Goal: Information Seeking & Learning: Learn about a topic

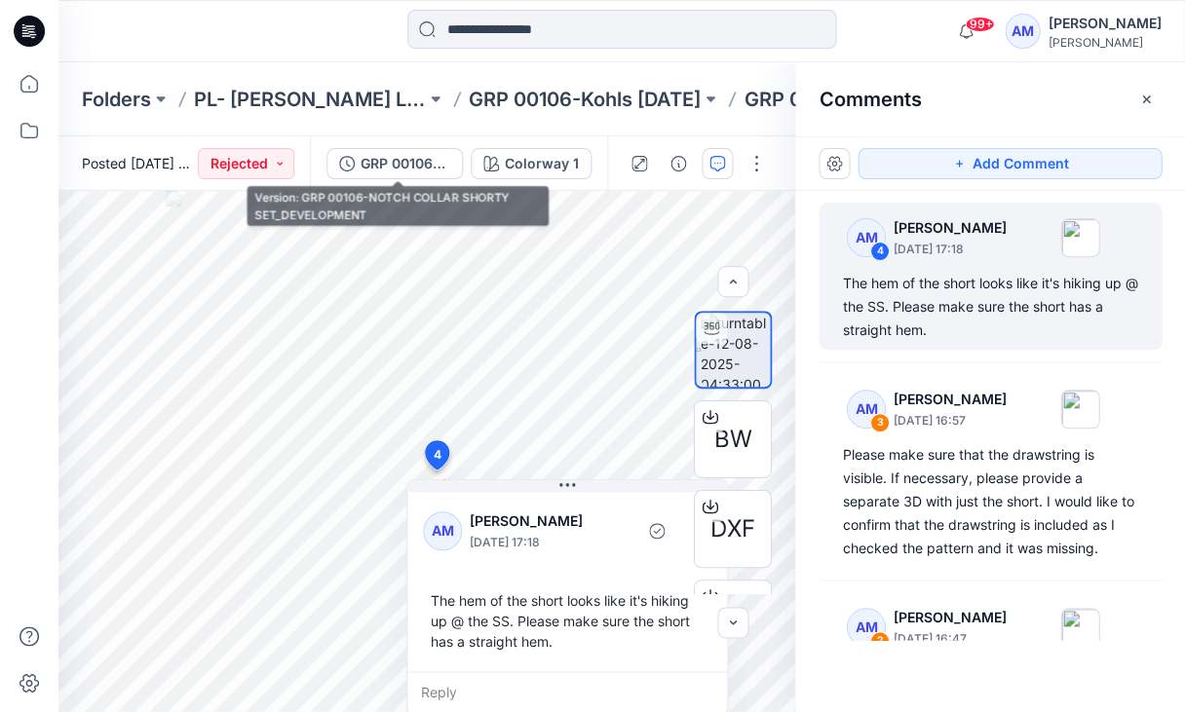
scroll to position [74, 0]
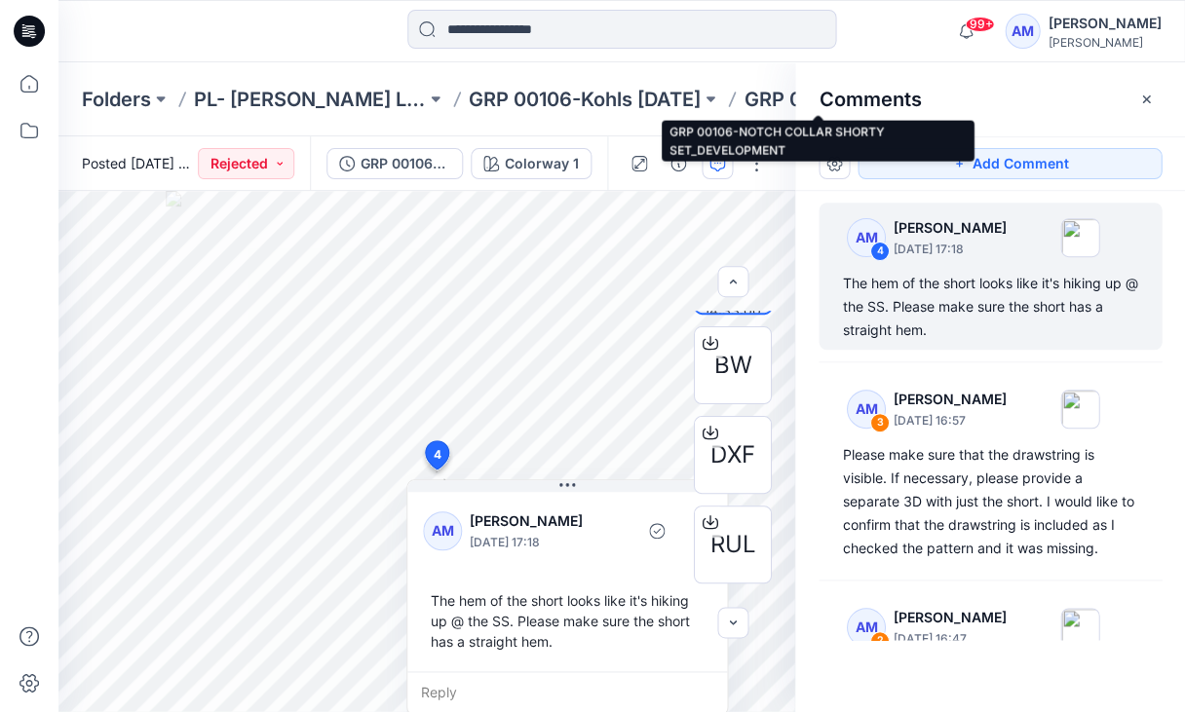
click at [744, 94] on p "GRP 00106-NOTCH COLLAR SHORTY SET_DEVELOPMENT" at bounding box center [859, 99] width 232 height 27
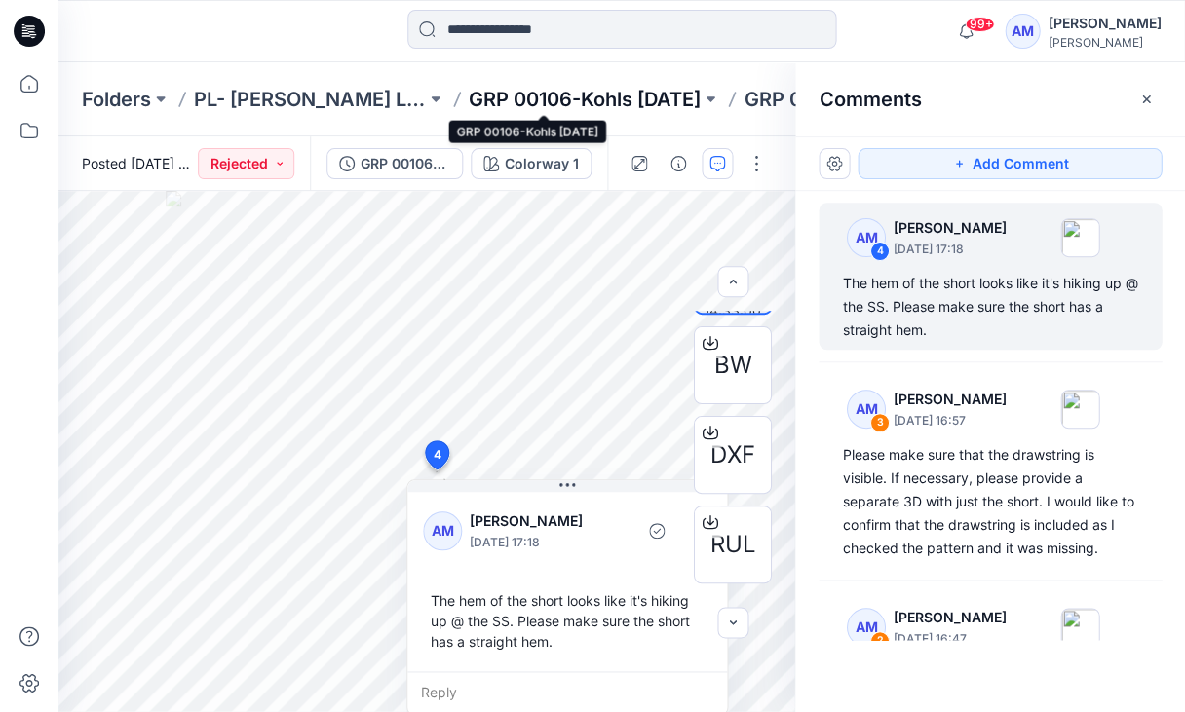
click at [592, 96] on p "GRP 00106-Kohls [DATE]" at bounding box center [585, 99] width 232 height 27
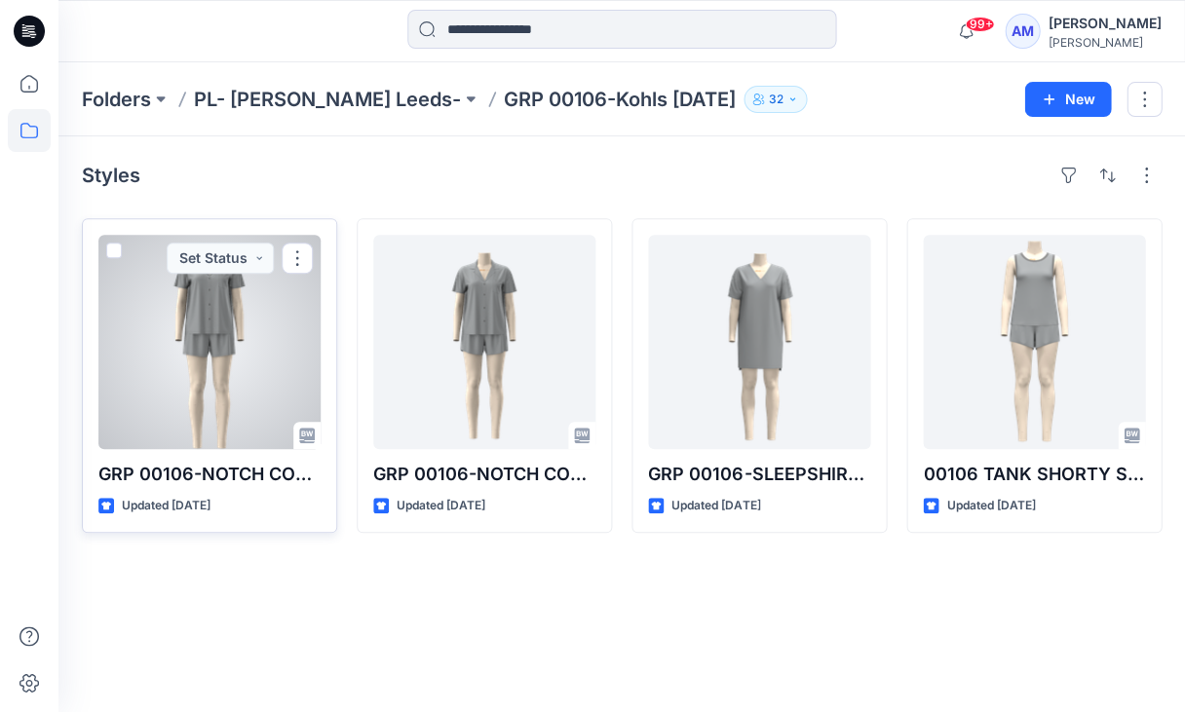
click at [200, 383] on div at bounding box center [209, 342] width 222 height 214
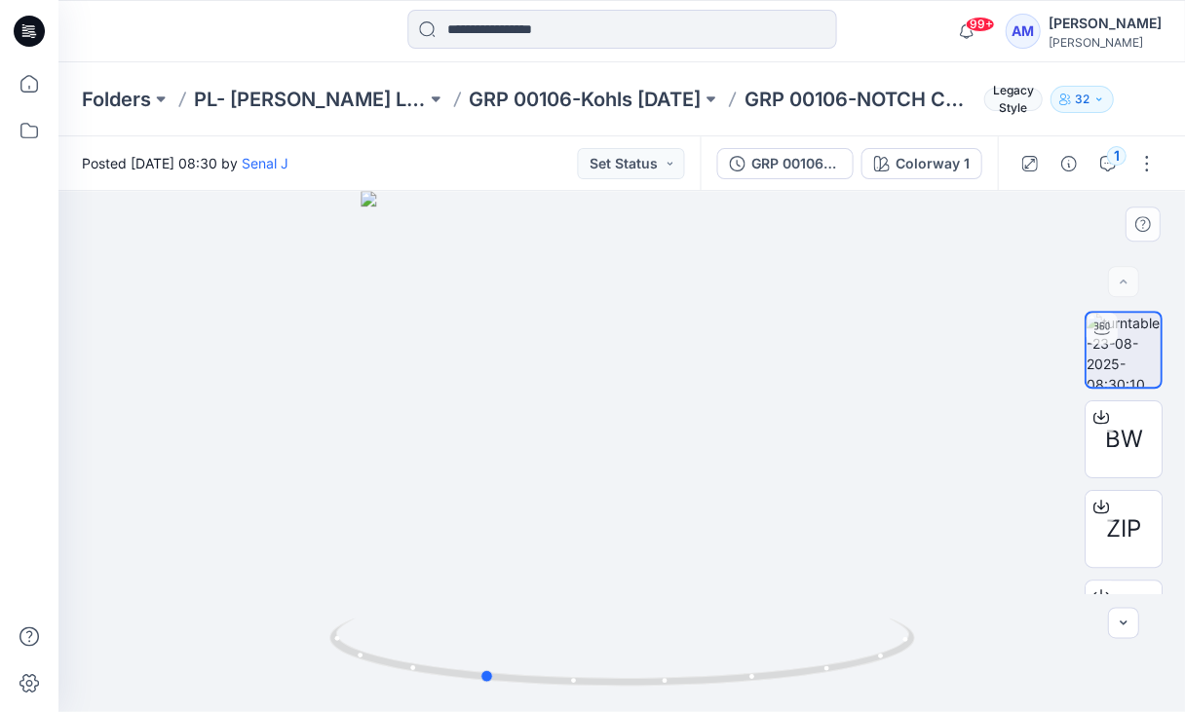
drag, startPoint x: 652, startPoint y: 683, endPoint x: 513, endPoint y: 697, distance: 140.0
click at [513, 697] on div at bounding box center [621, 451] width 1126 height 521
drag, startPoint x: 674, startPoint y: 690, endPoint x: 824, endPoint y: 675, distance: 150.8
click at [824, 675] on icon at bounding box center [623, 654] width 589 height 73
drag, startPoint x: 661, startPoint y: 675, endPoint x: 603, endPoint y: 675, distance: 57.5
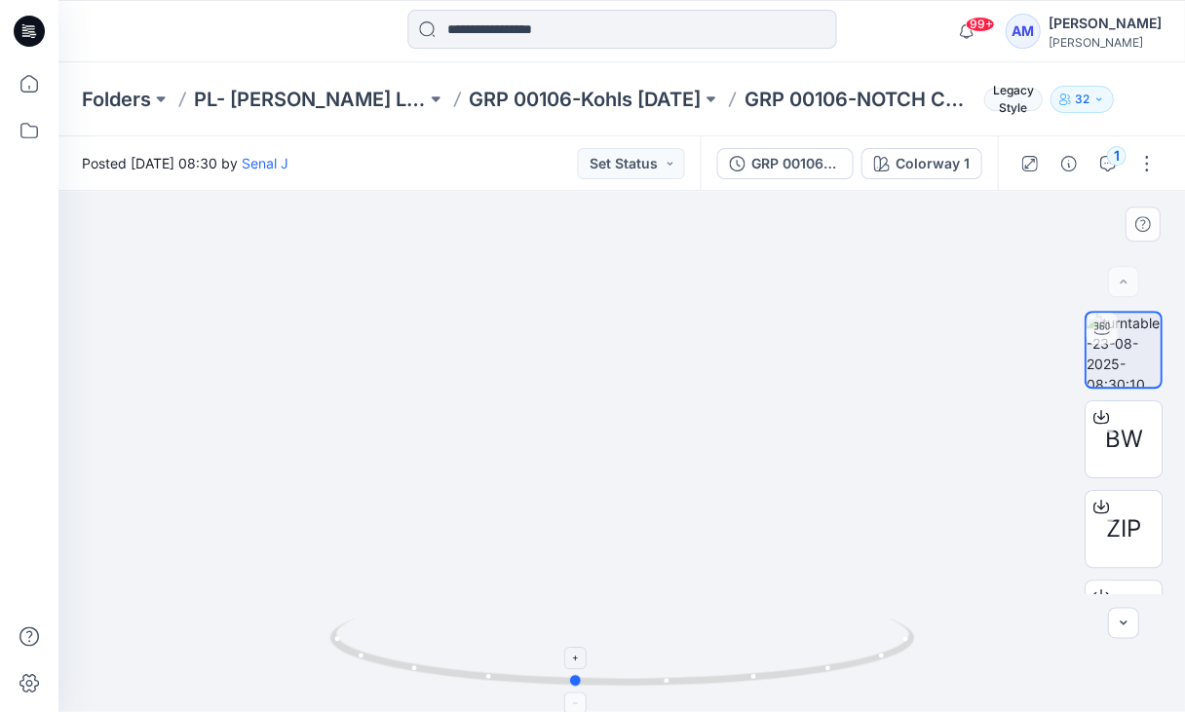
click at [603, 675] on icon at bounding box center [623, 654] width 589 height 73
click at [643, 269] on img at bounding box center [621, 364] width 872 height 697
drag, startPoint x: 607, startPoint y: 281, endPoint x: 608, endPoint y: 428, distance: 147.1
click at [608, 428] on img at bounding box center [621, 436] width 872 height 552
click at [1033, 165] on icon "button" at bounding box center [1029, 164] width 16 height 16
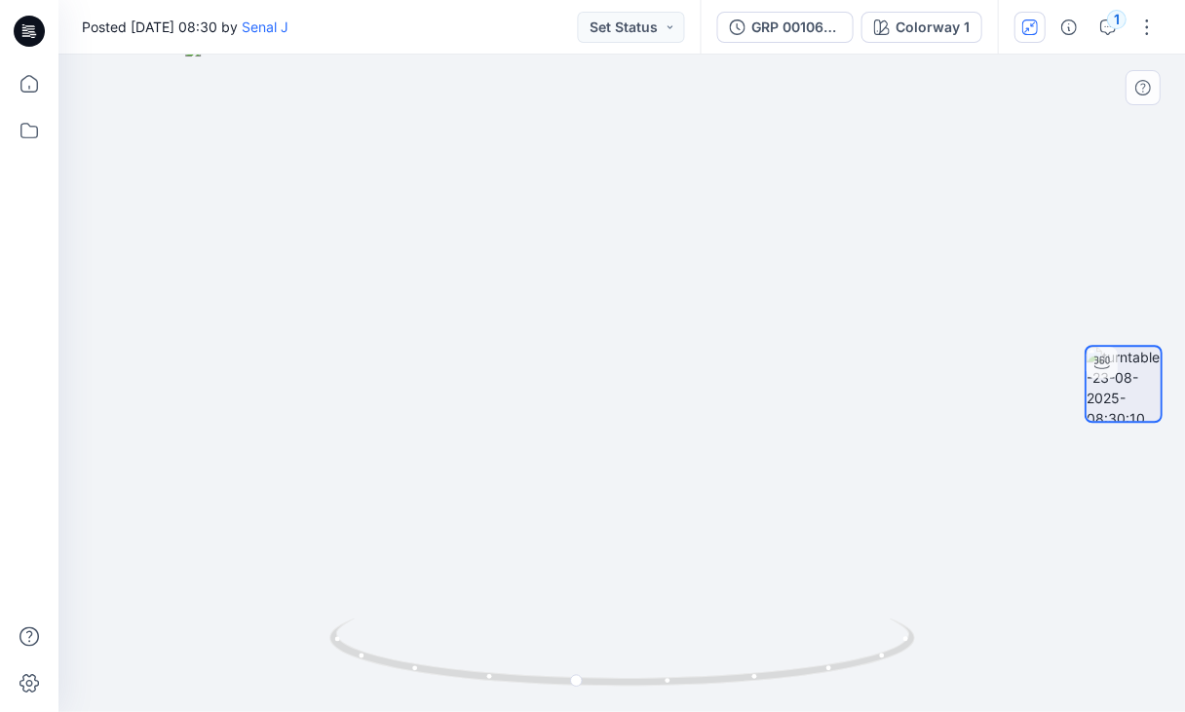
drag, startPoint x: 594, startPoint y: 487, endPoint x: 518, endPoint y: 491, distance: 76.1
click at [518, 491] on img at bounding box center [621, 376] width 872 height 670
drag, startPoint x: 679, startPoint y: 692, endPoint x: 705, endPoint y: 694, distance: 26.4
click at [705, 694] on img at bounding box center [621, 665] width 585 height 95
drag, startPoint x: 663, startPoint y: 682, endPoint x: 755, endPoint y: 668, distance: 93.6
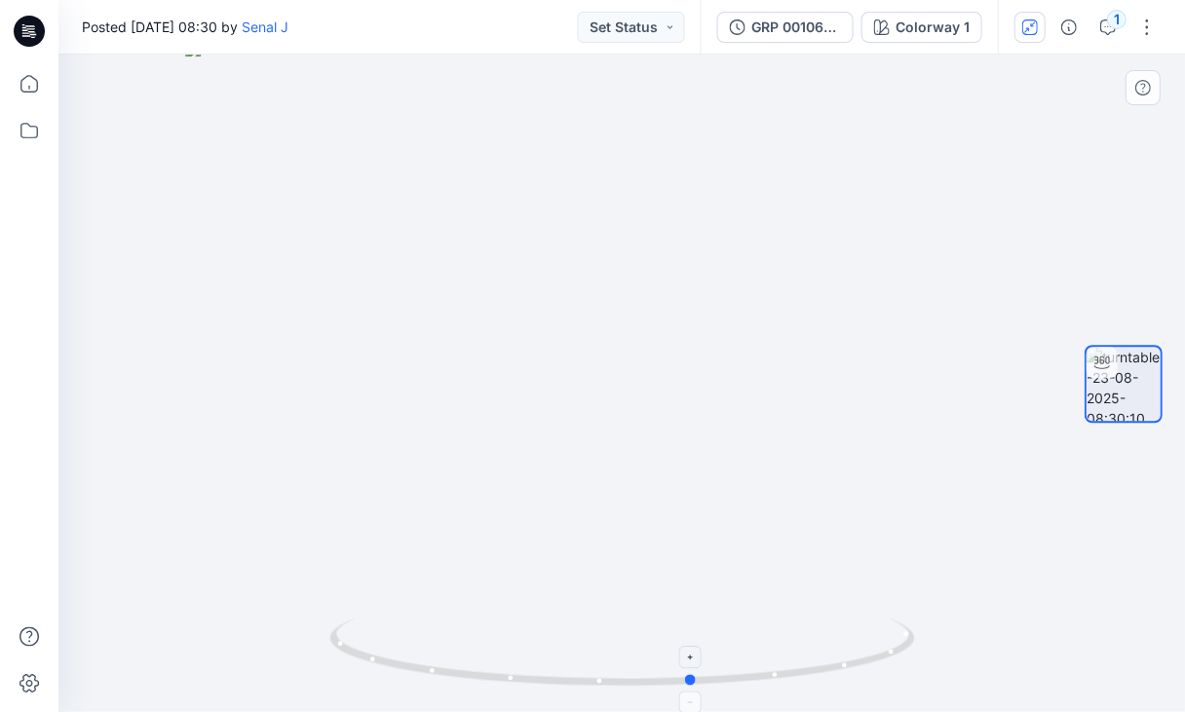
click at [755, 668] on icon at bounding box center [623, 654] width 589 height 73
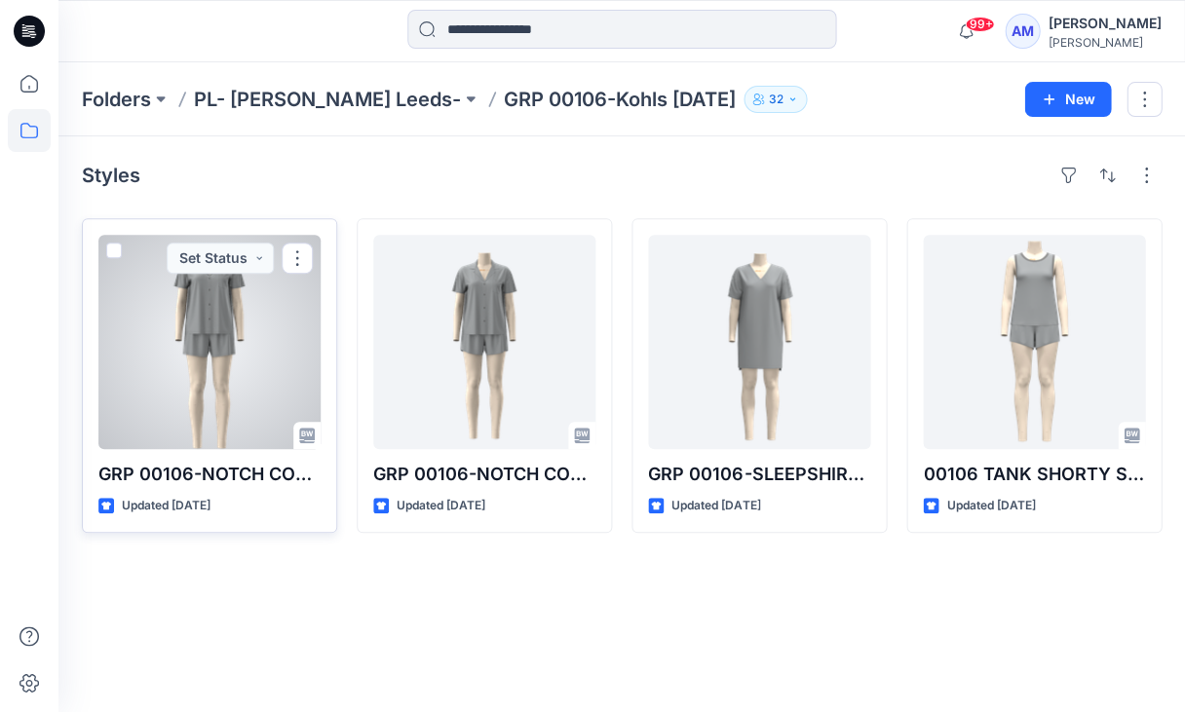
click at [190, 362] on div at bounding box center [209, 342] width 222 height 214
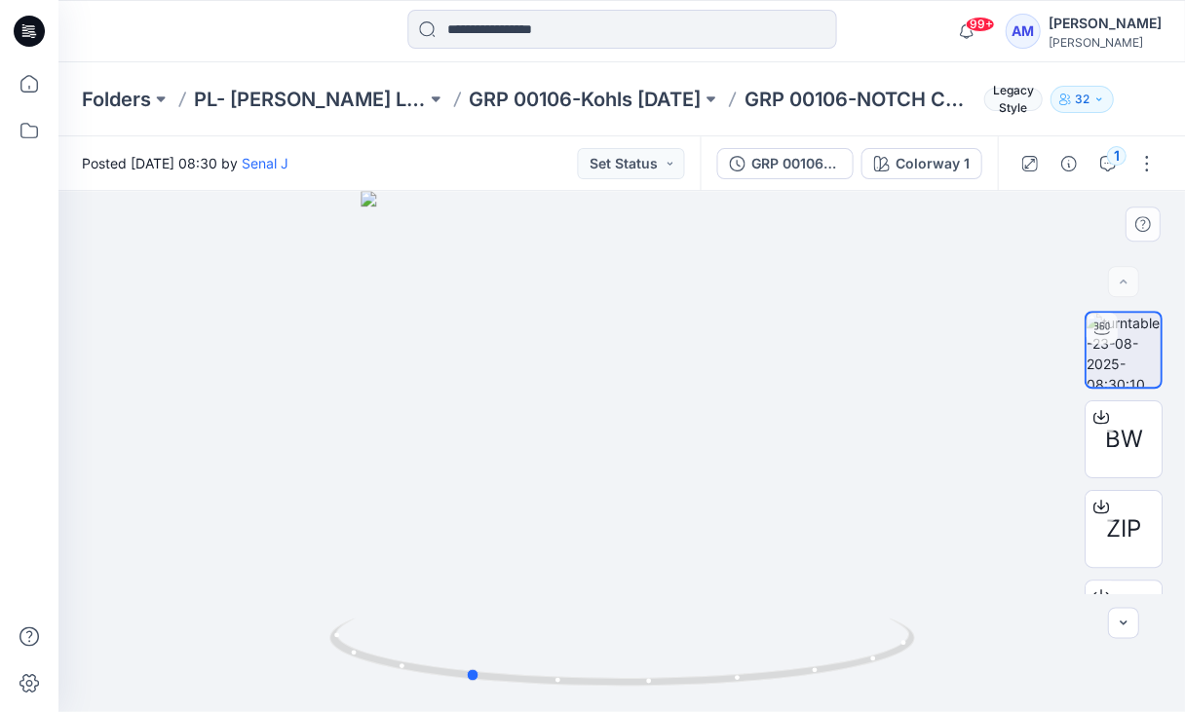
drag, startPoint x: 714, startPoint y: 692, endPoint x: 560, endPoint y: 690, distance: 154.0
click at [560, 690] on img at bounding box center [621, 665] width 585 height 95
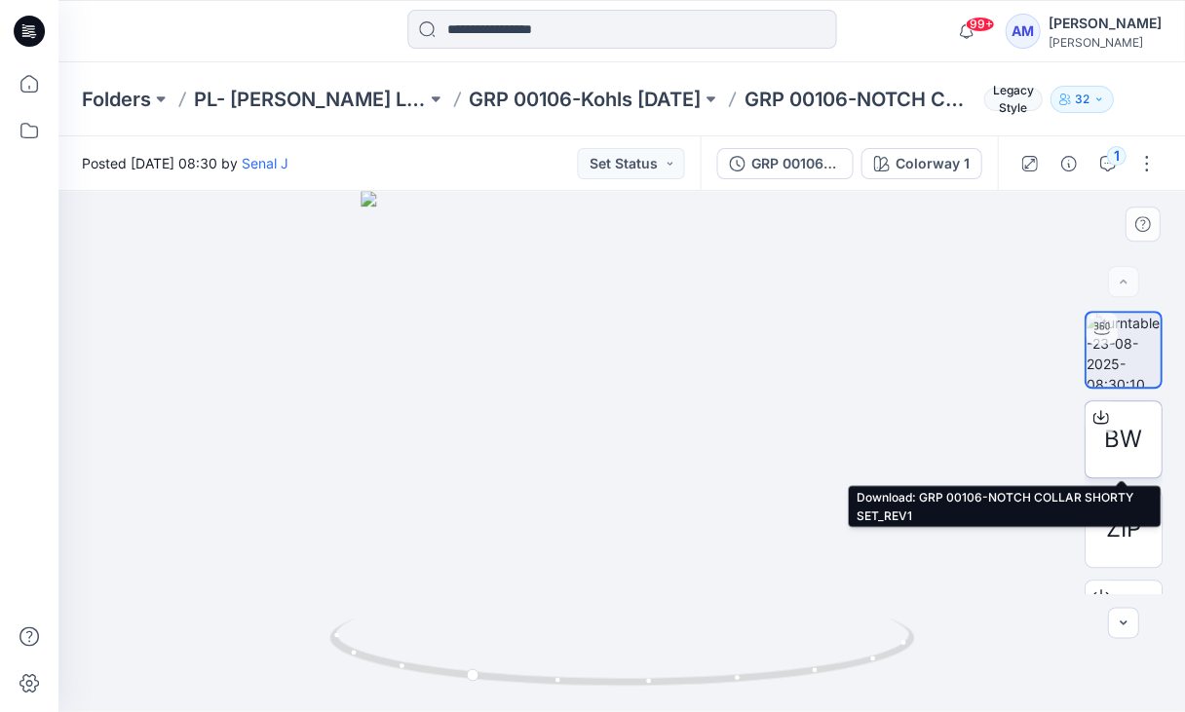
click at [1125, 448] on span "BW" at bounding box center [1123, 439] width 38 height 35
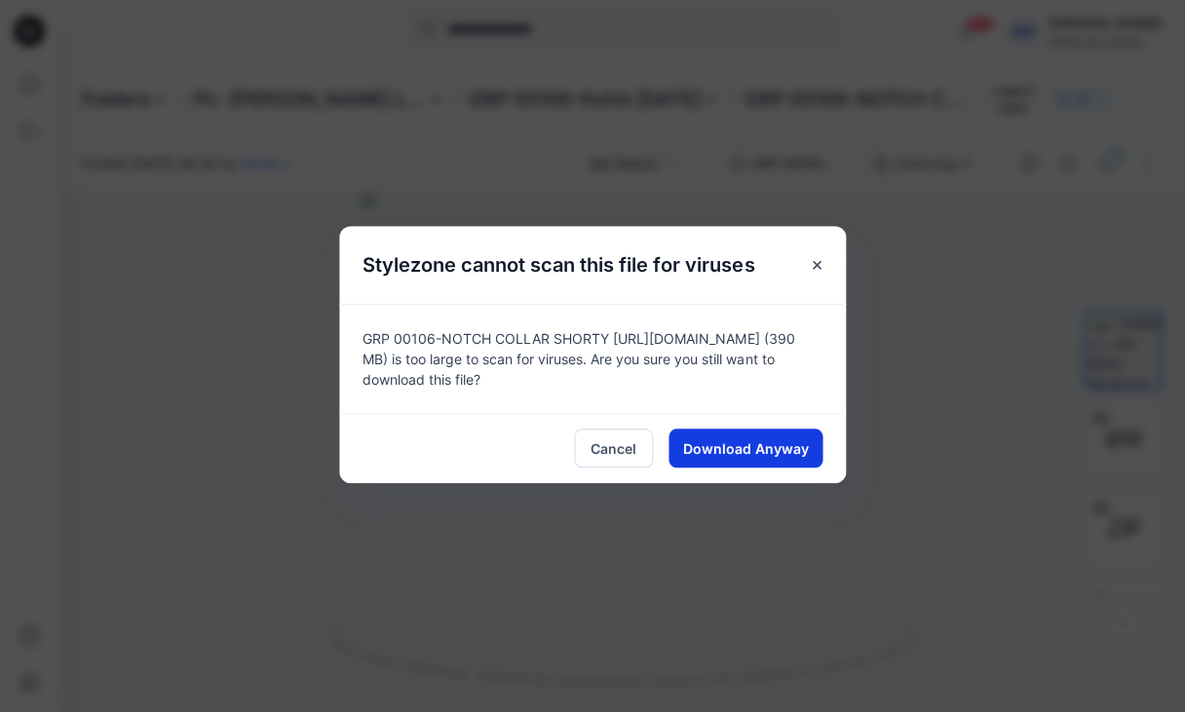
click at [761, 447] on span "Download Anyway" at bounding box center [746, 448] width 126 height 20
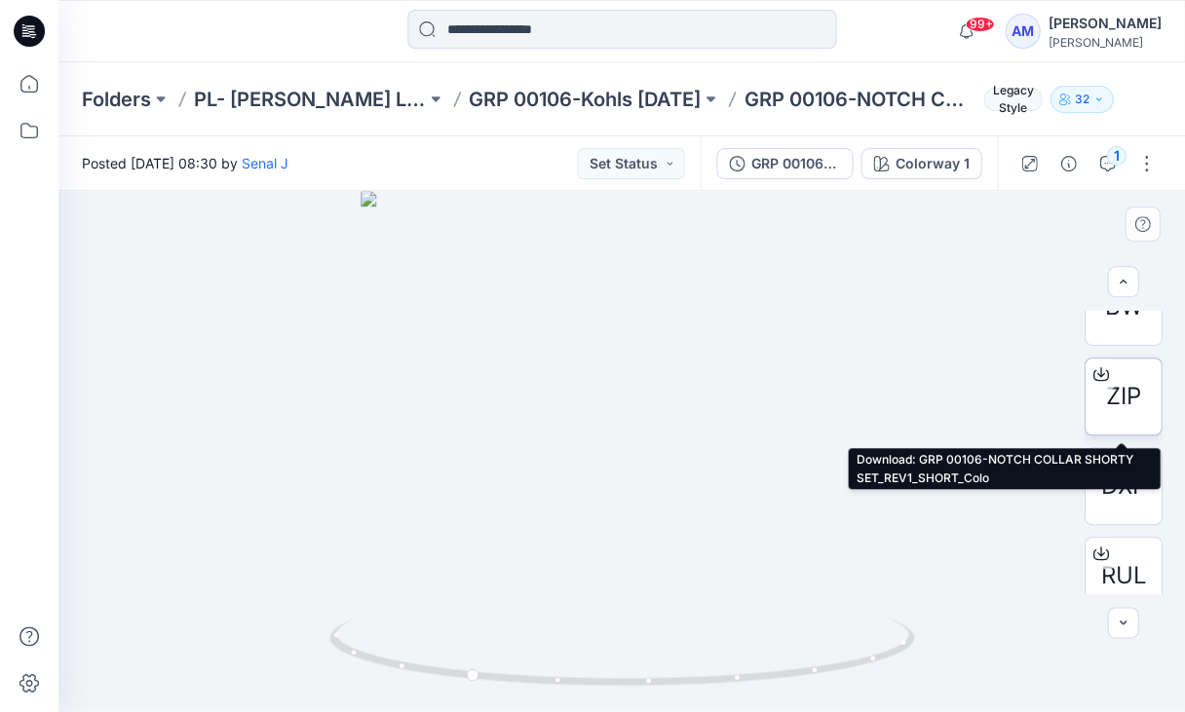
scroll to position [133, 0]
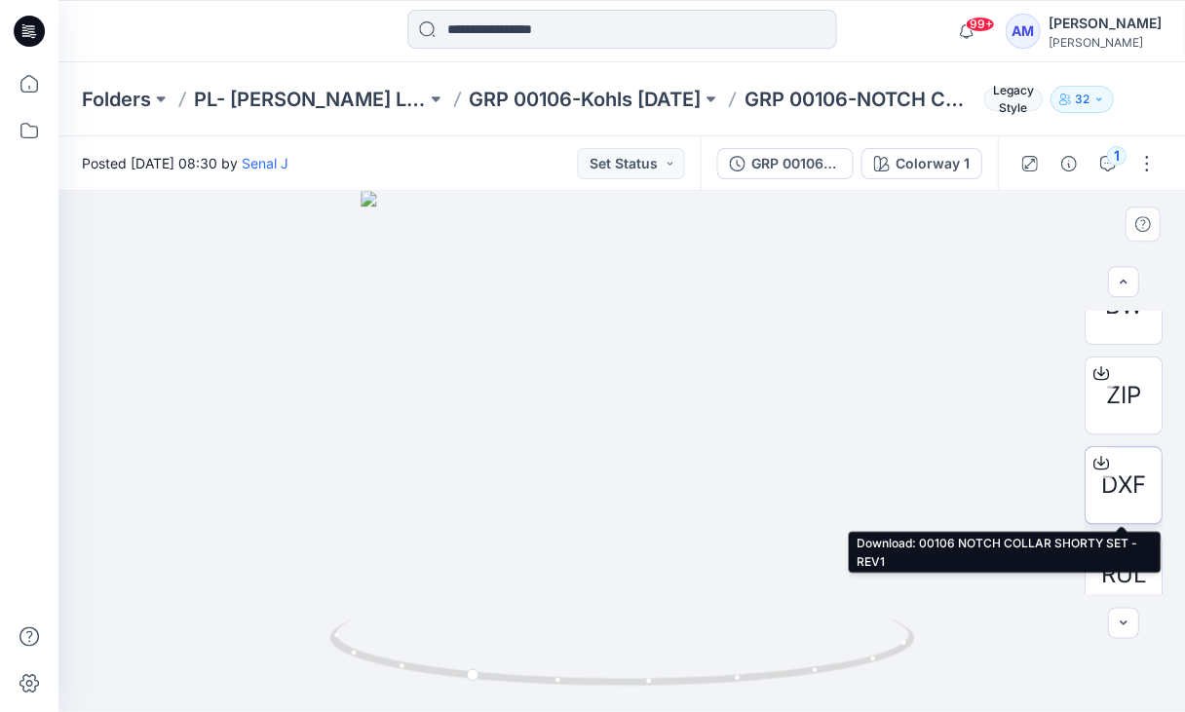
click at [1095, 459] on icon at bounding box center [1100, 463] width 16 height 16
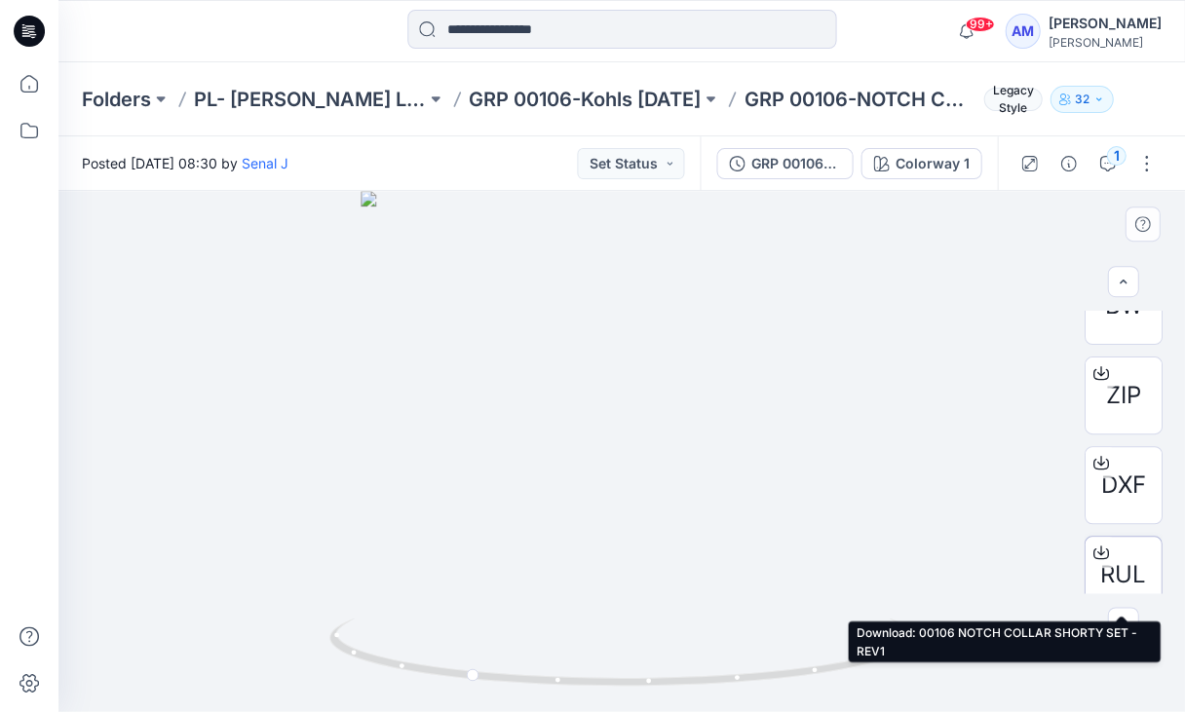
click at [1097, 555] on icon at bounding box center [1100, 553] width 16 height 16
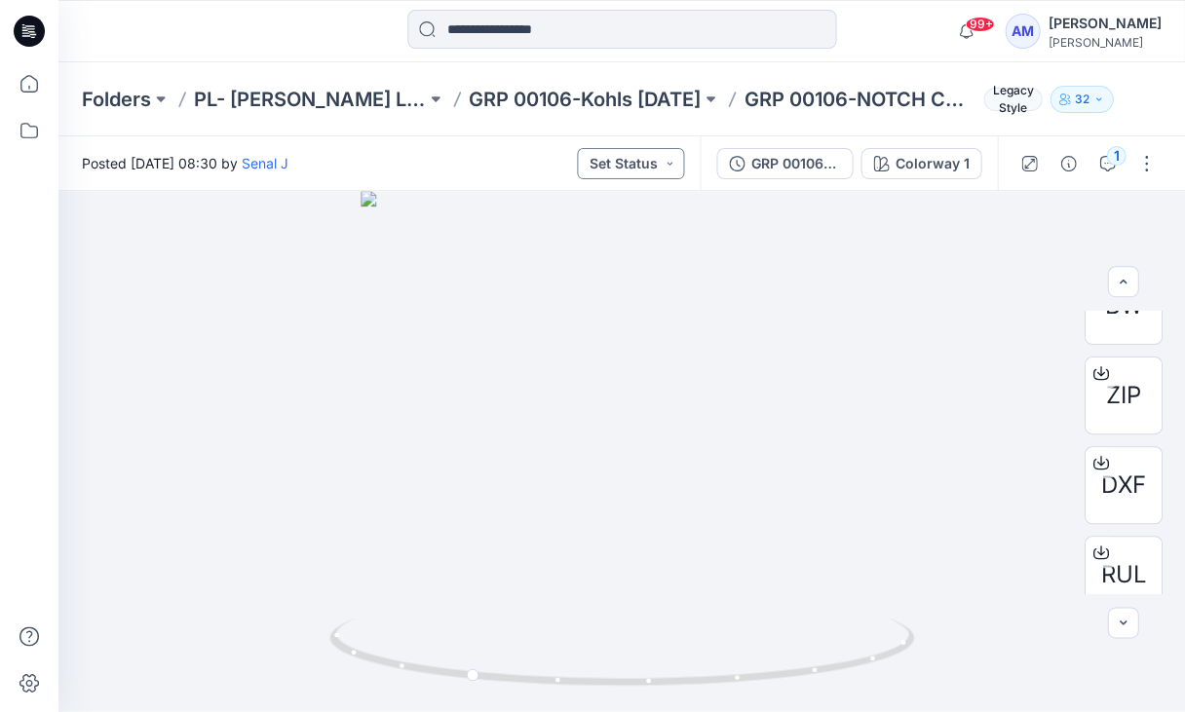
click at [678, 165] on button "Set Status" at bounding box center [630, 163] width 107 height 31
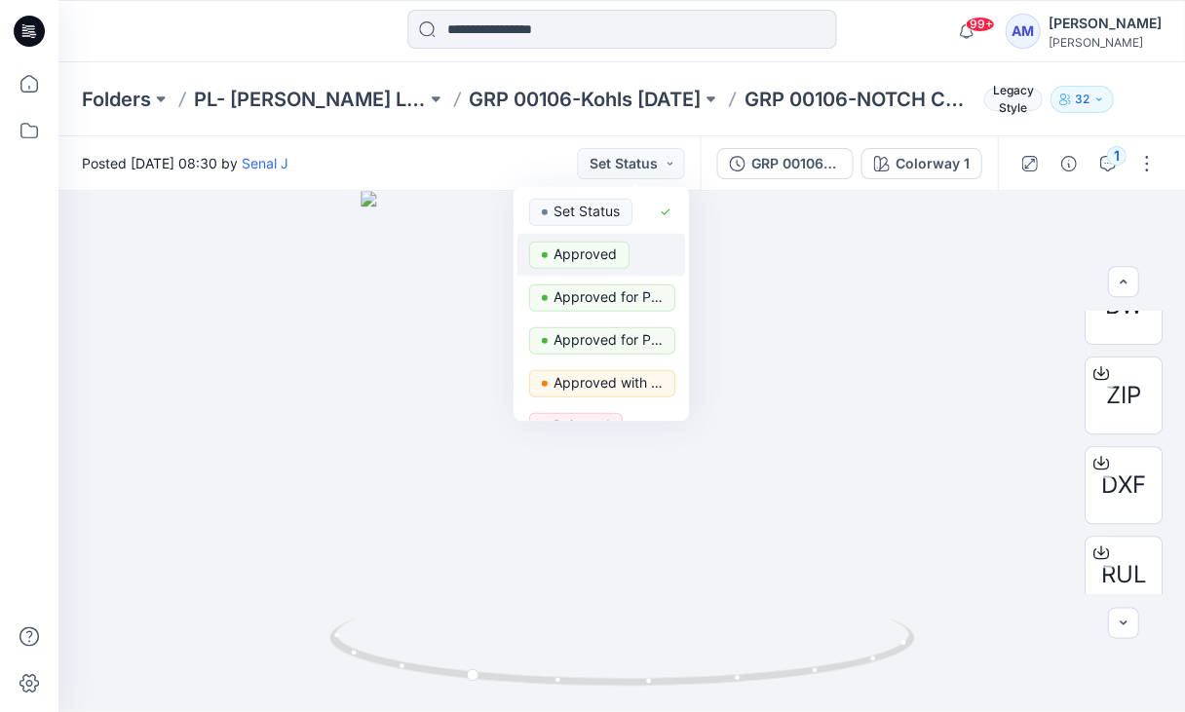
click at [531, 268] on span "Approved" at bounding box center [579, 255] width 100 height 27
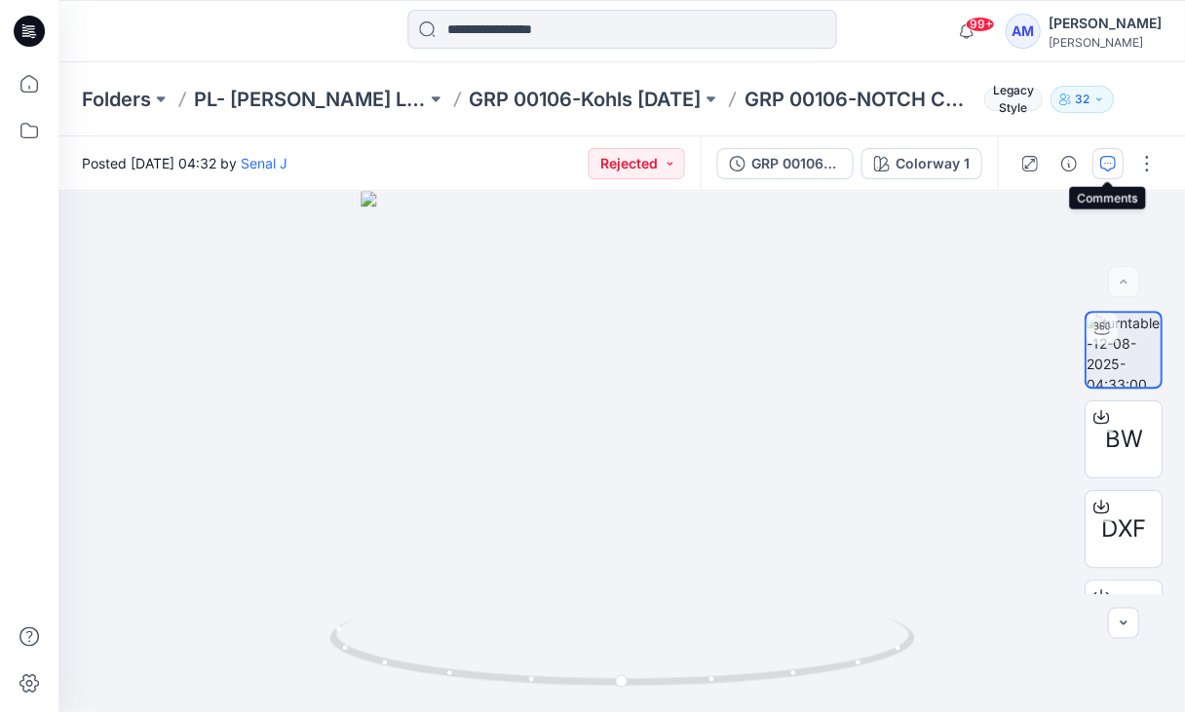
click at [1104, 166] on icon "button" at bounding box center [1107, 164] width 16 height 16
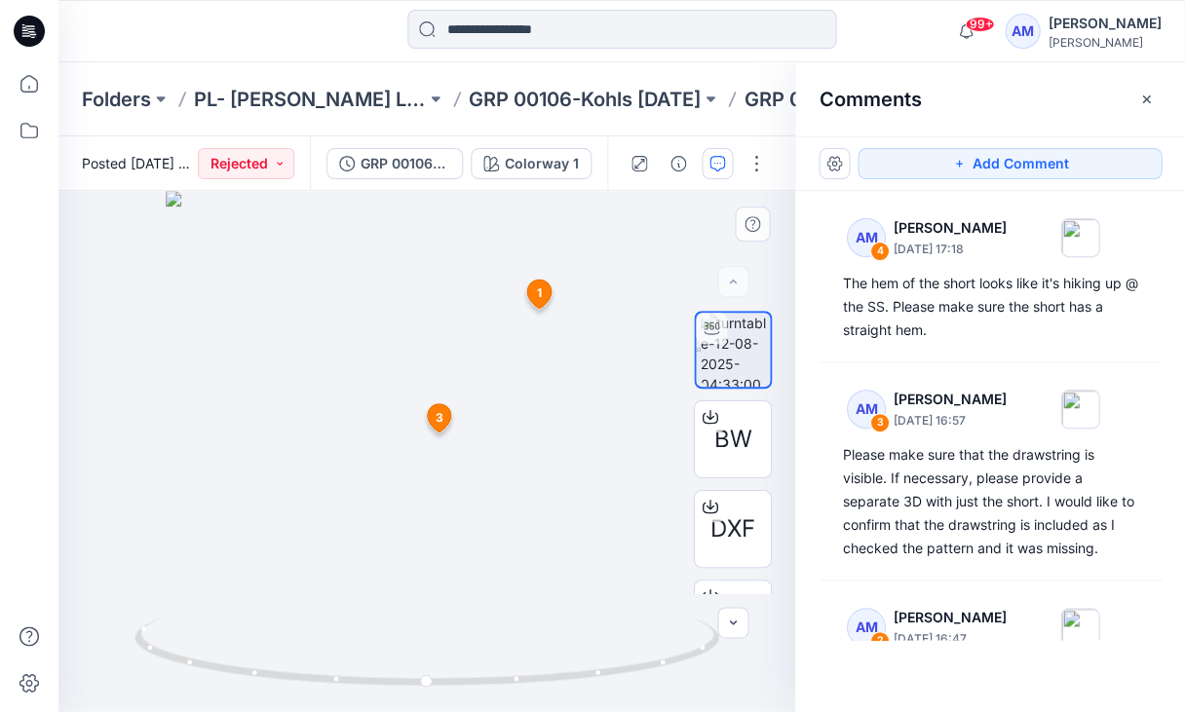
click at [440, 425] on span "3" at bounding box center [440, 418] width 8 height 18
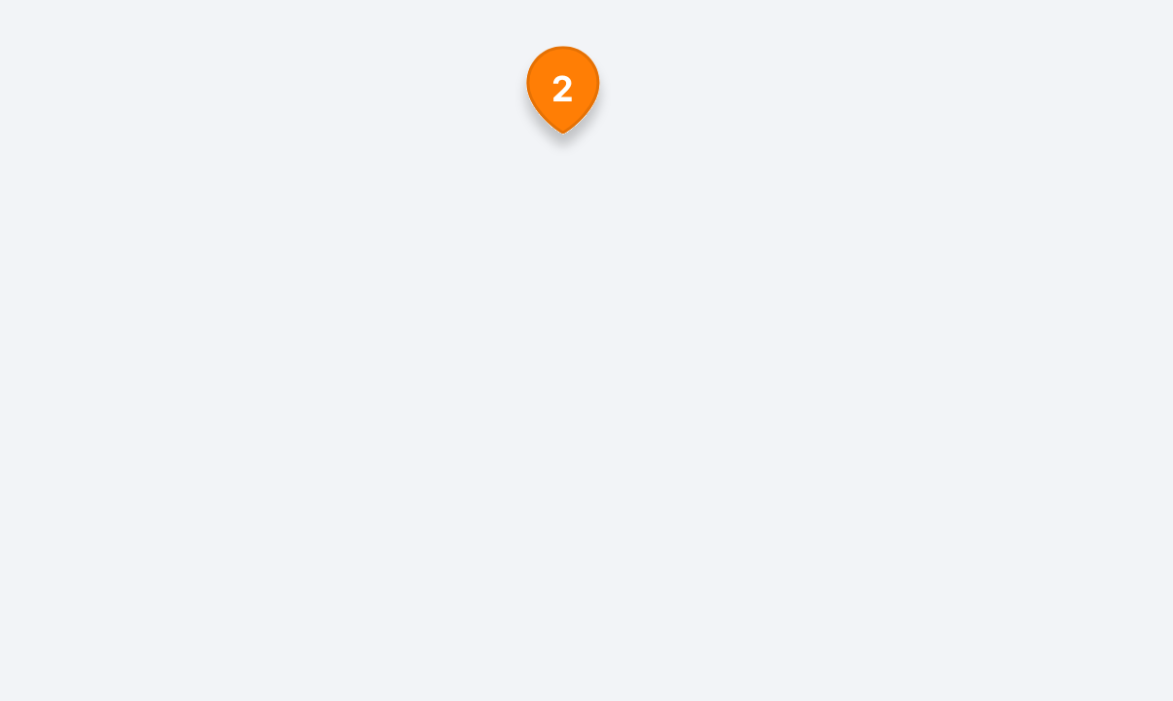
drag, startPoint x: 258, startPoint y: 163, endPoint x: 204, endPoint y: 163, distance: 54.6
click at [204, 191] on div at bounding box center [420, 446] width 725 height 510
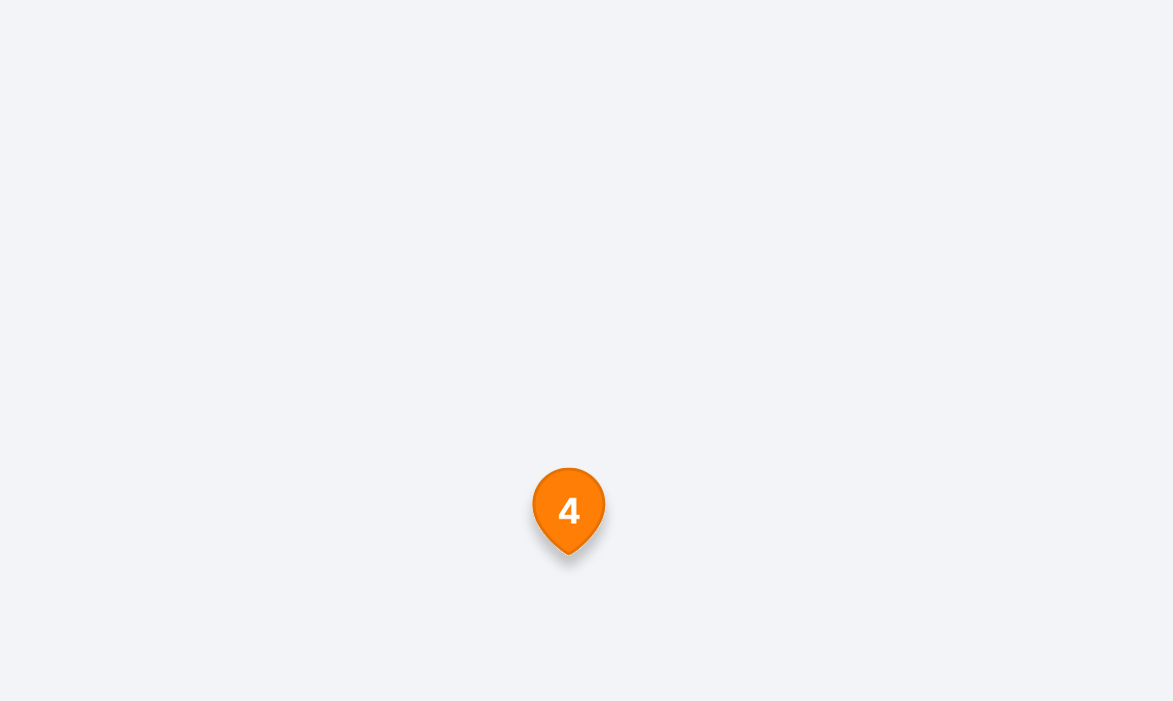
drag, startPoint x: 228, startPoint y: 182, endPoint x: 153, endPoint y: 164, distance: 77.3
click at [153, 191] on div at bounding box center [420, 446] width 725 height 510
click at [420, 441] on icon at bounding box center [431, 455] width 23 height 28
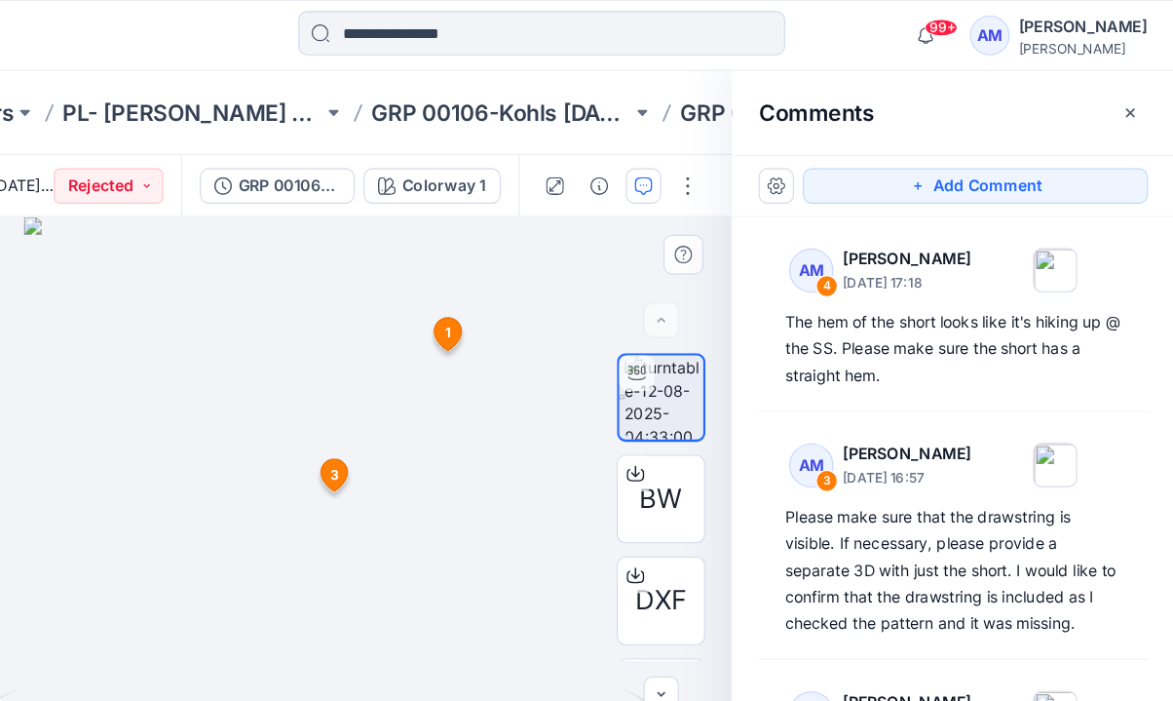
click at [318, 323] on div at bounding box center [420, 446] width 725 height 510
click at [312, 347] on div at bounding box center [420, 446] width 725 height 510
click at [422, 418] on icon at bounding box center [433, 418] width 23 height 28
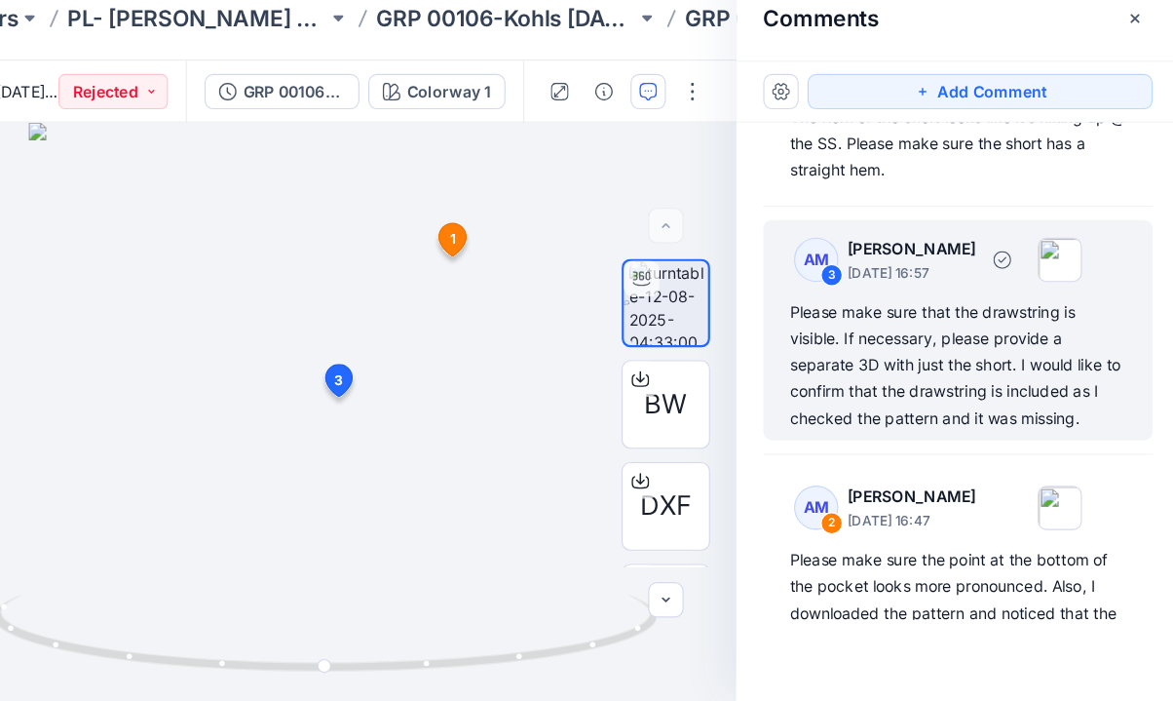
scroll to position [98, 0]
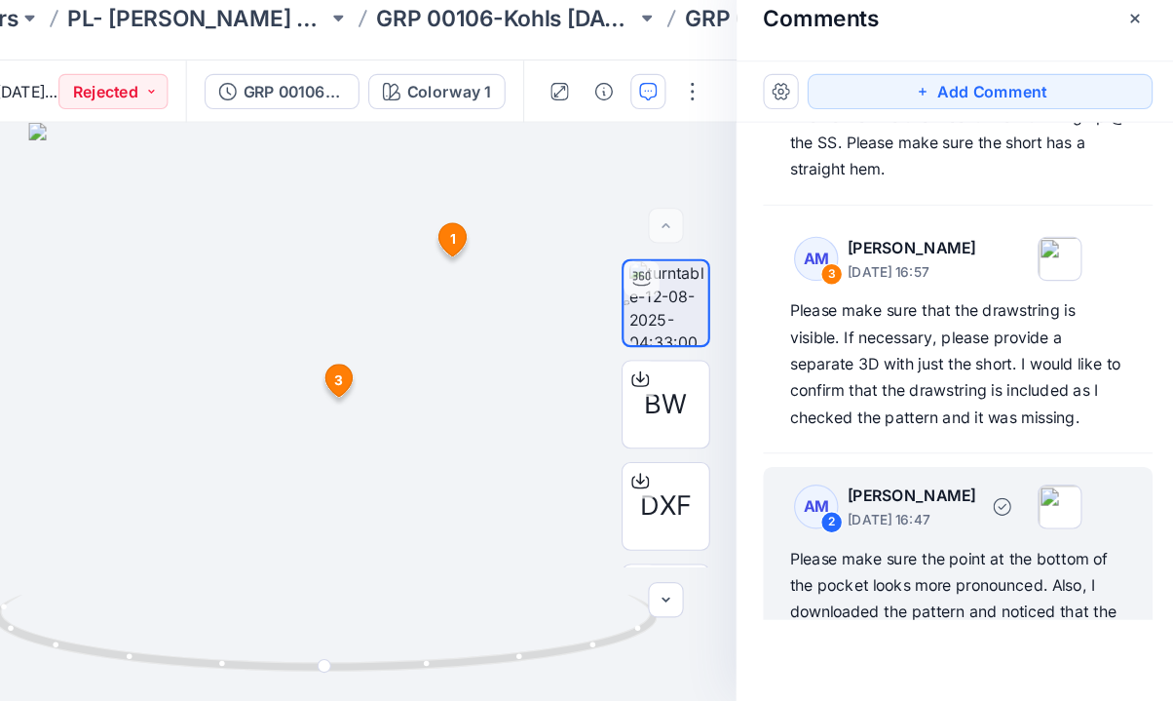
click at [830, 563] on div "Please make sure the point at the bottom of the pocket looks more pronounced. A…" at bounding box center [978, 610] width 296 height 94
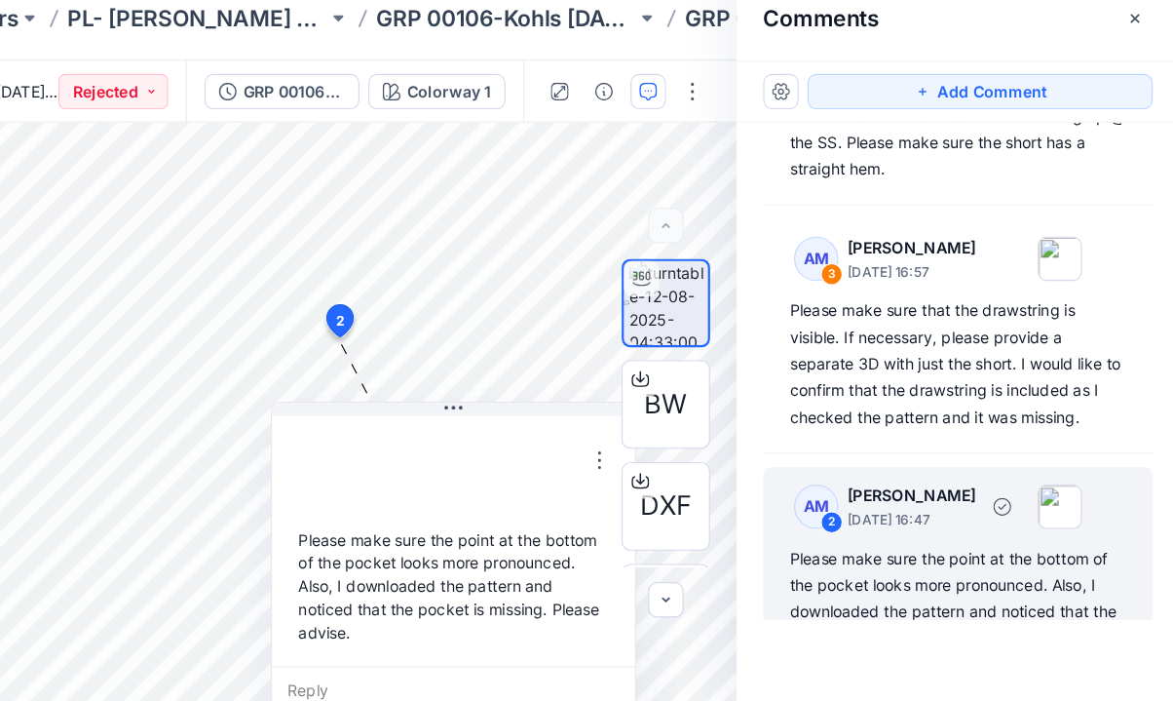
scroll to position [124, 0]
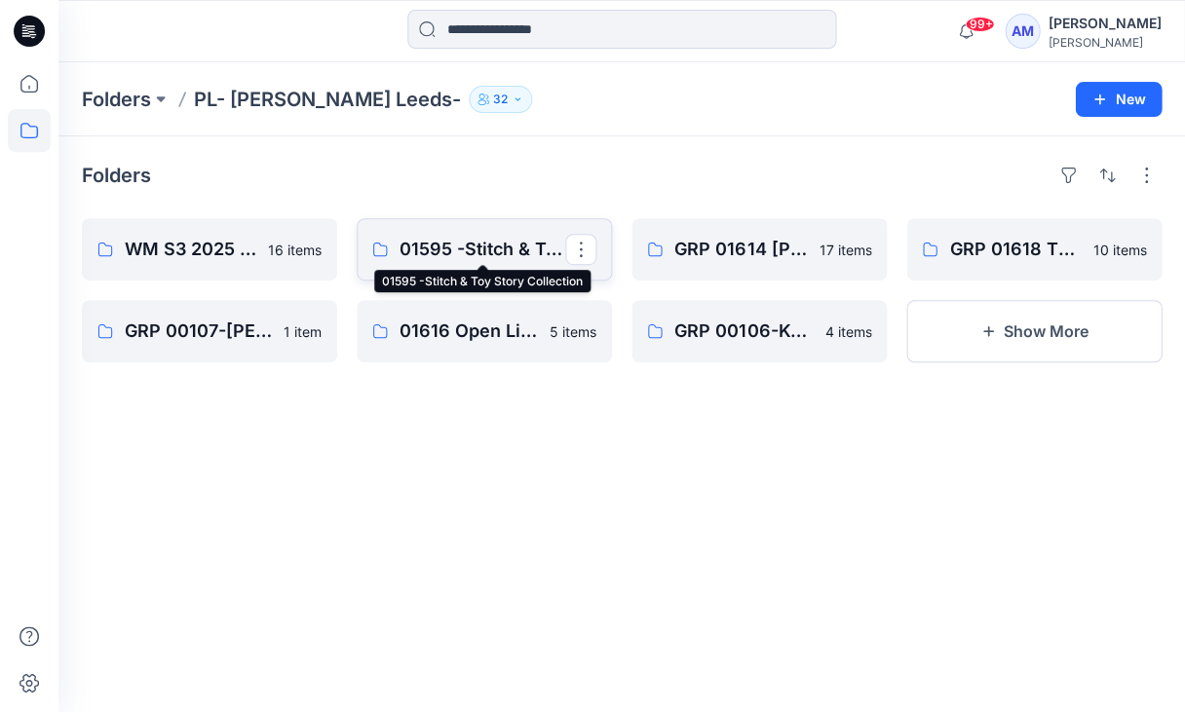
click at [420, 238] on p "01595 -Stitch & Toy Story Collection" at bounding box center [482, 249] width 166 height 27
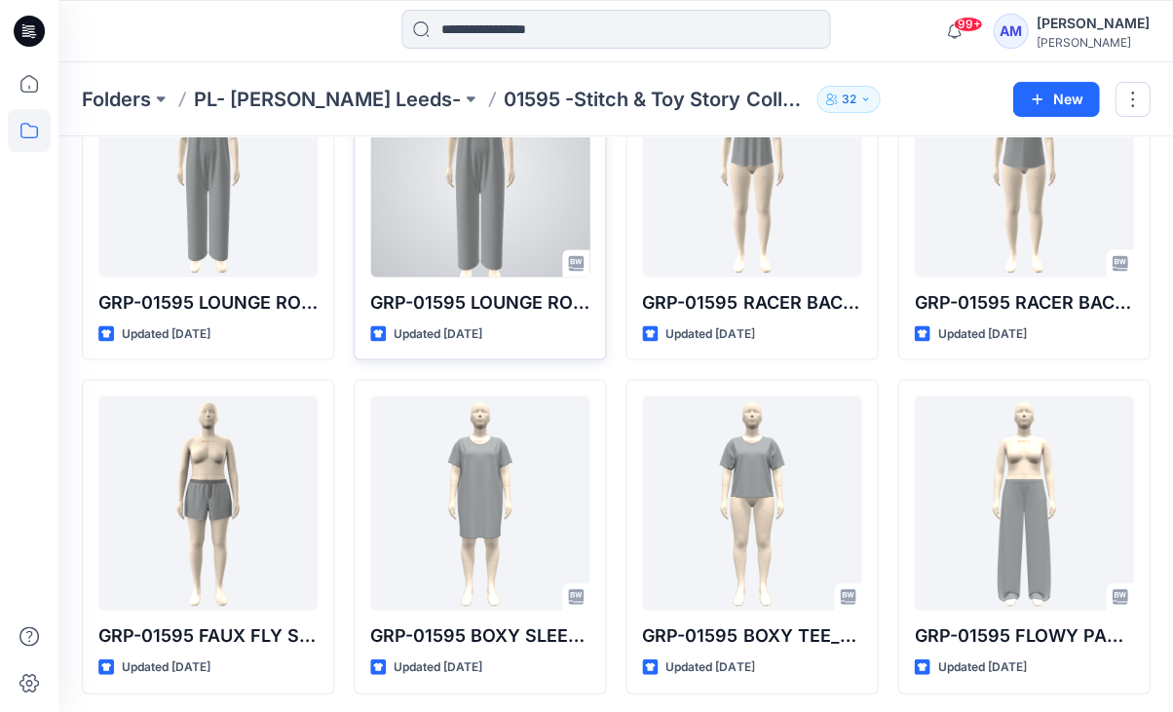
scroll to position [507, 0]
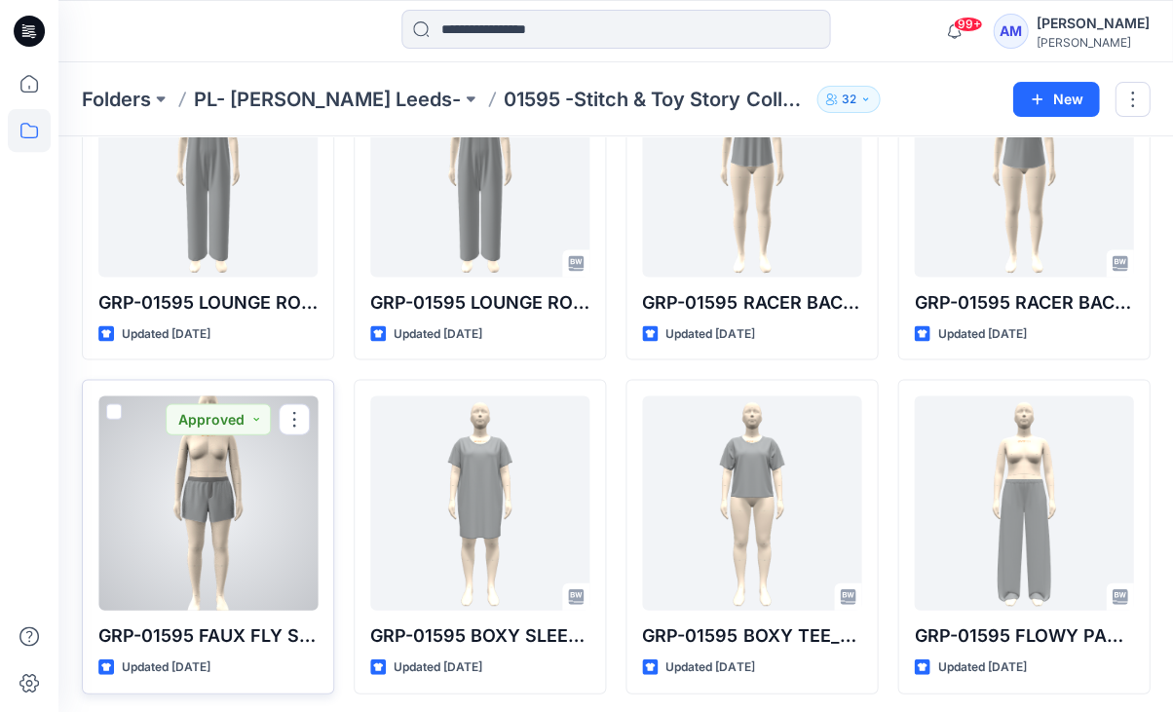
click at [207, 503] on div at bounding box center [207, 503] width 219 height 214
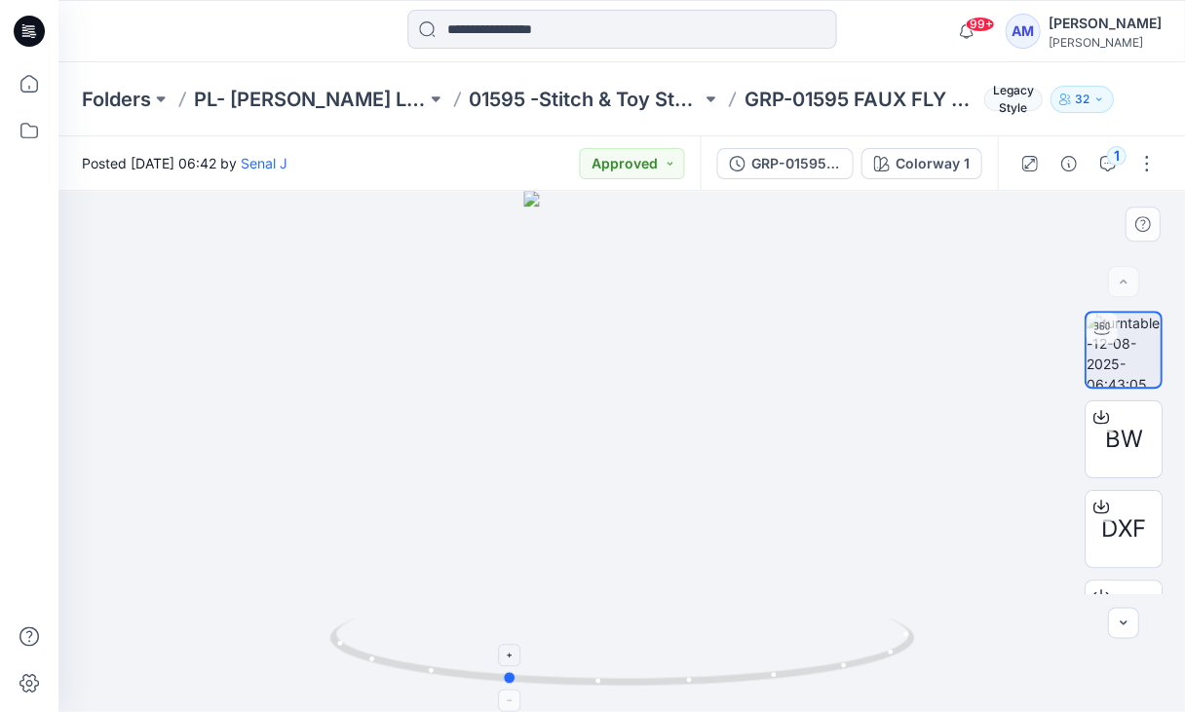
drag, startPoint x: 701, startPoint y: 686, endPoint x: 585, endPoint y: 682, distance: 116.0
click at [585, 682] on icon at bounding box center [623, 654] width 589 height 73
click at [121, 100] on p "Folders" at bounding box center [116, 99] width 69 height 27
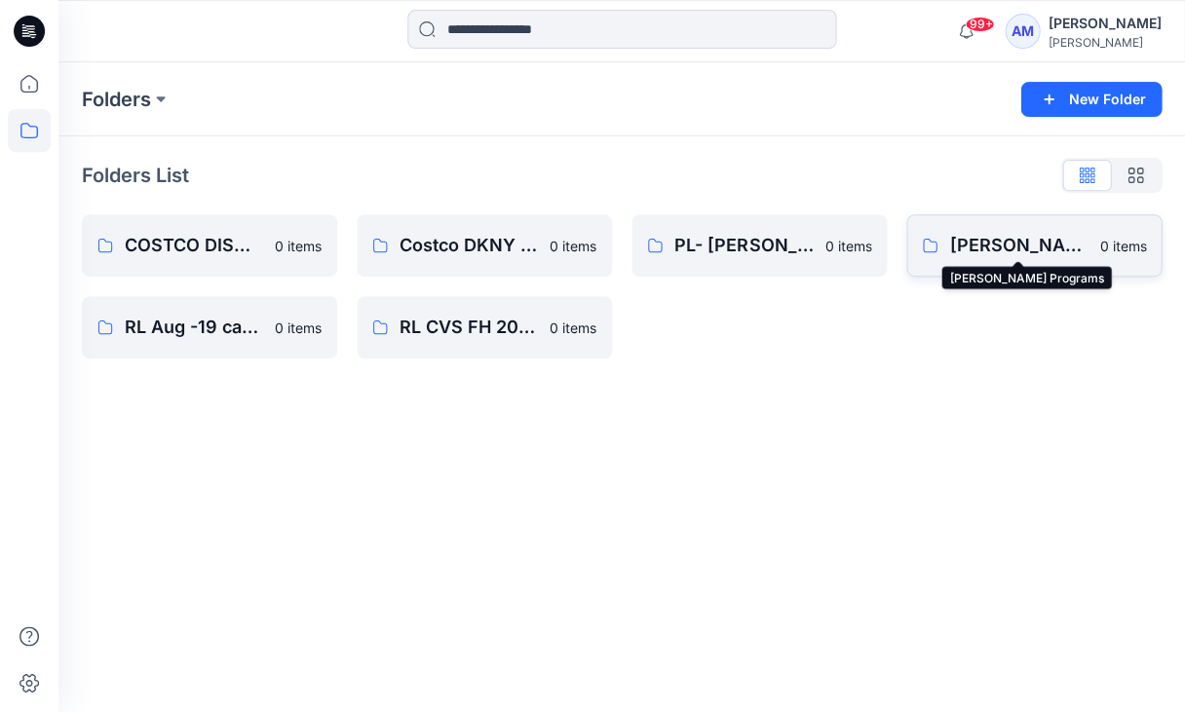
click at [996, 243] on p "Richard Leeds Programs" at bounding box center [1018, 245] width 138 height 27
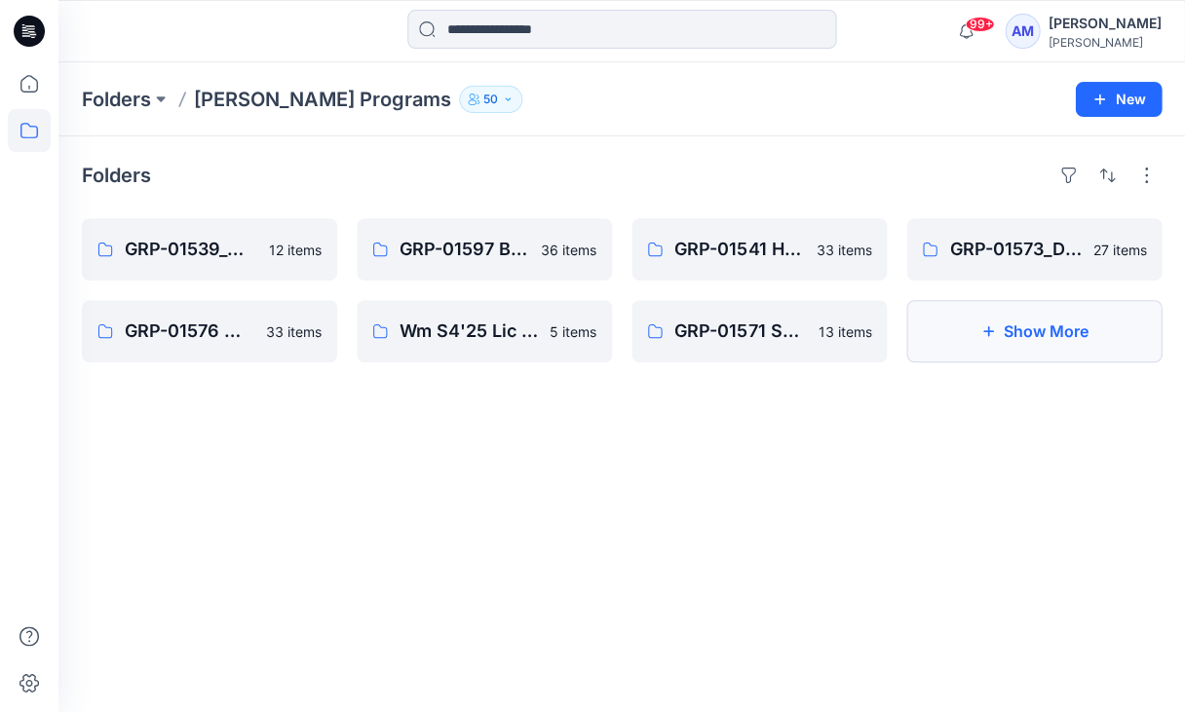
click at [935, 325] on button "Show More" at bounding box center [1033, 331] width 255 height 62
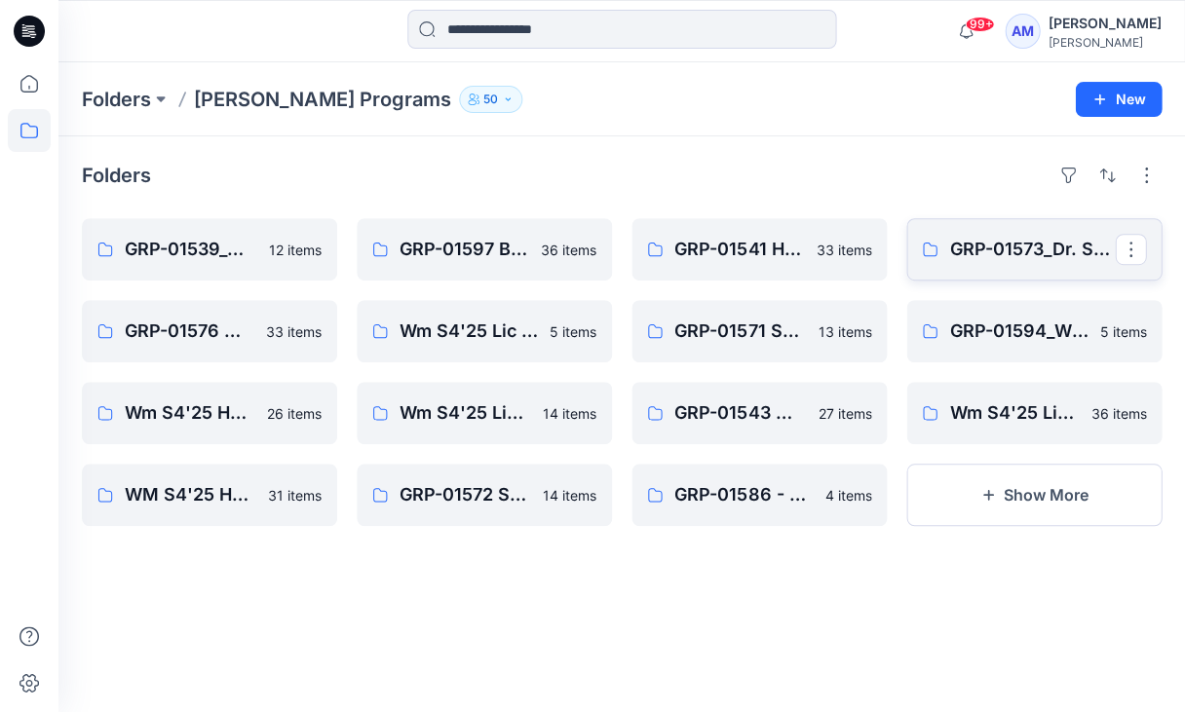
click at [955, 262] on link "GRP-01573_Dr. Seuss collection WM S2 2026" at bounding box center [1033, 249] width 255 height 62
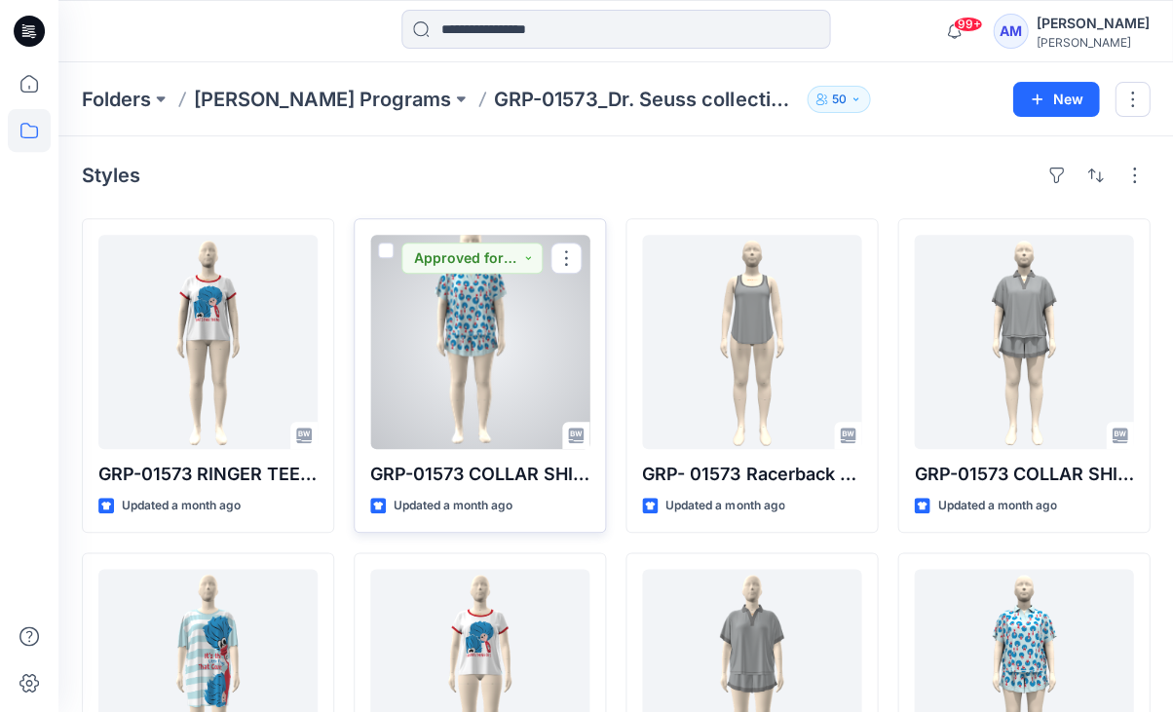
click at [504, 327] on div at bounding box center [479, 342] width 219 height 214
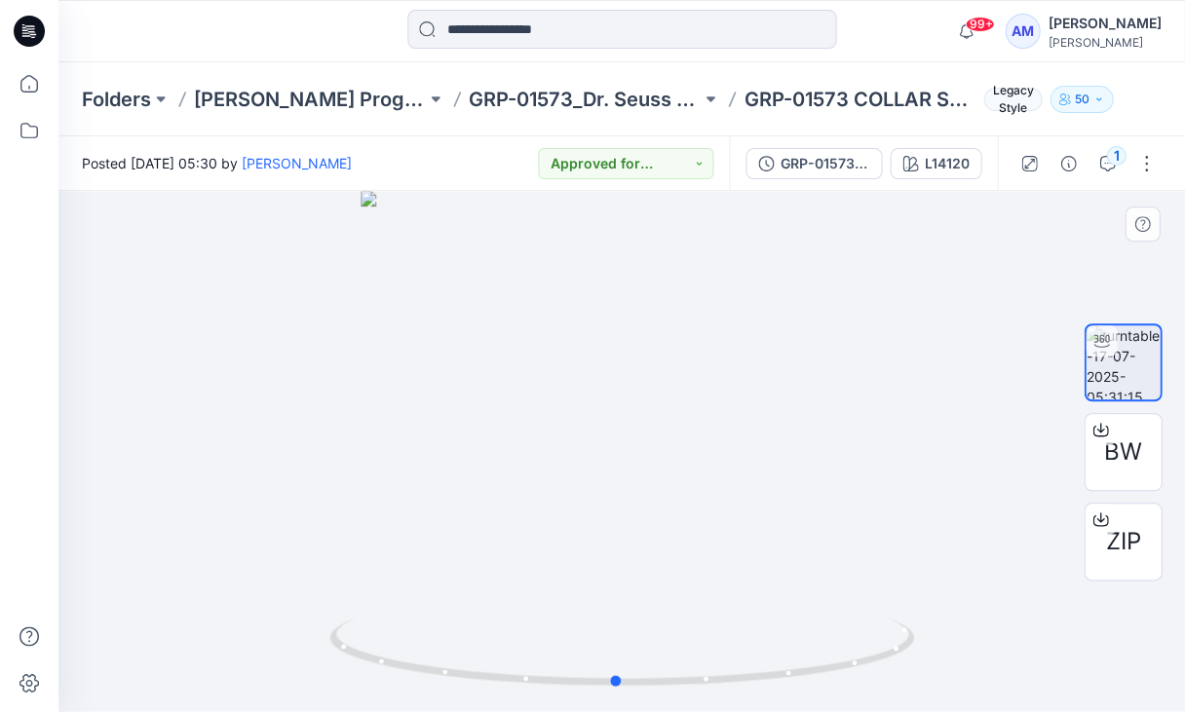
click at [617, 693] on div at bounding box center [621, 451] width 1126 height 521
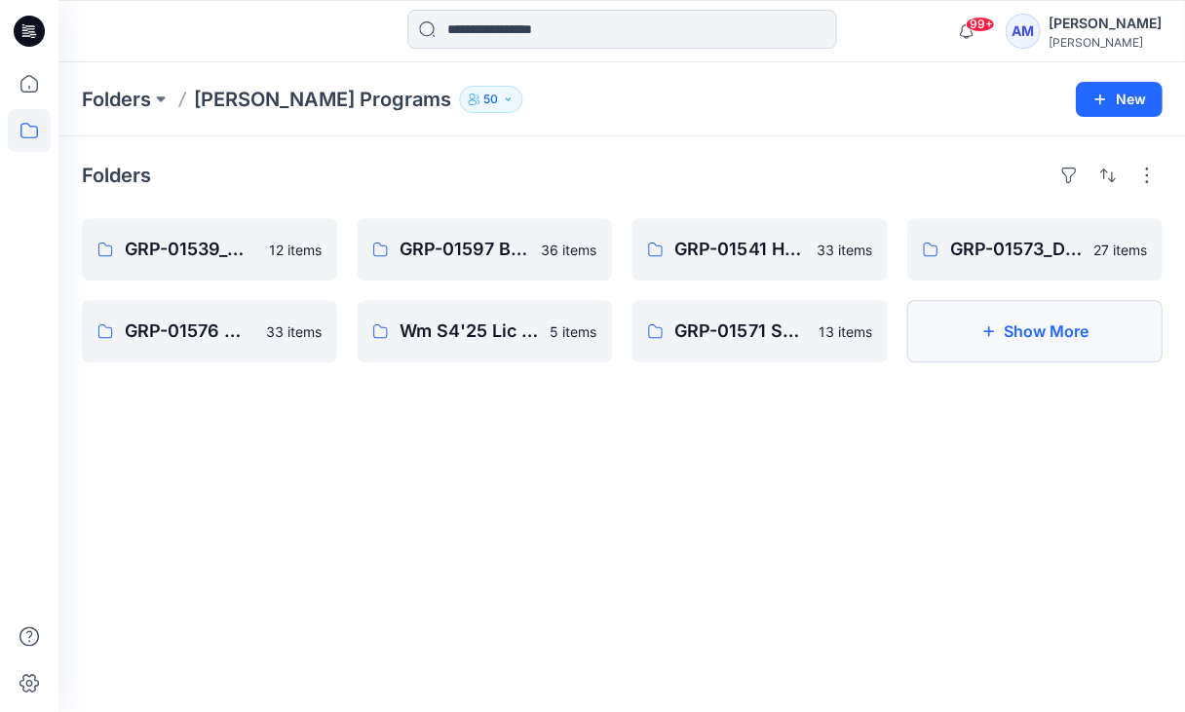
click at [1050, 333] on button "Show More" at bounding box center [1033, 331] width 255 height 62
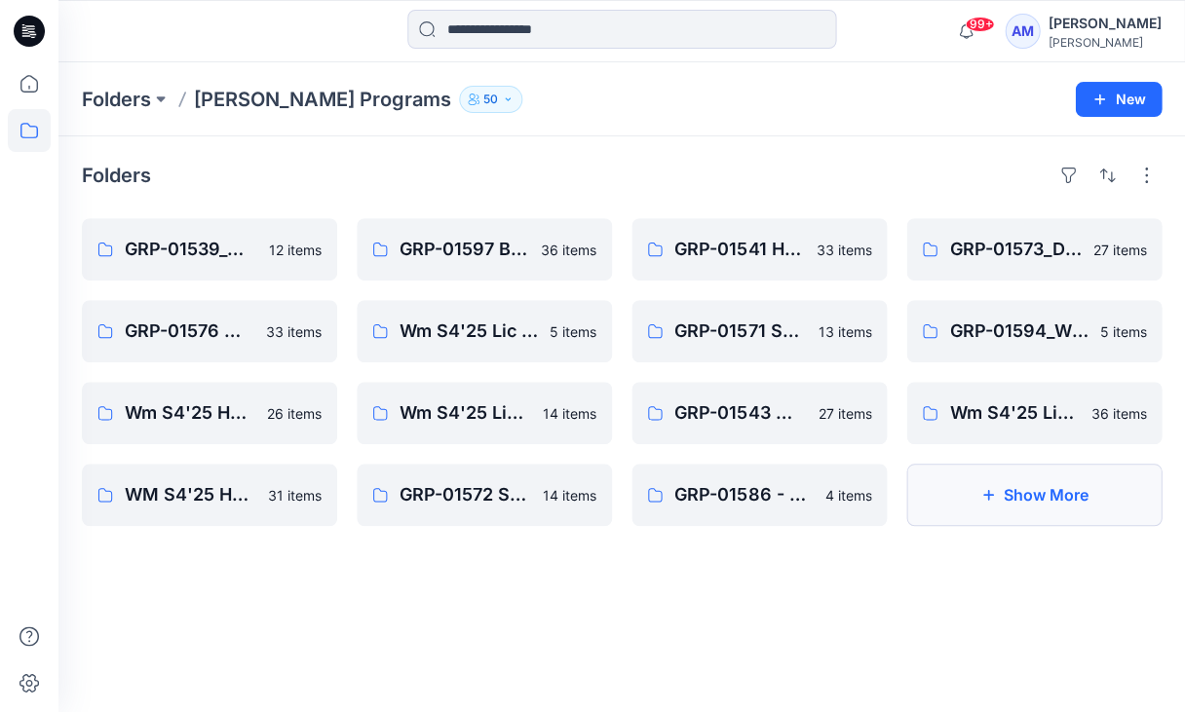
click at [1025, 487] on button "Show More" at bounding box center [1033, 495] width 255 height 62
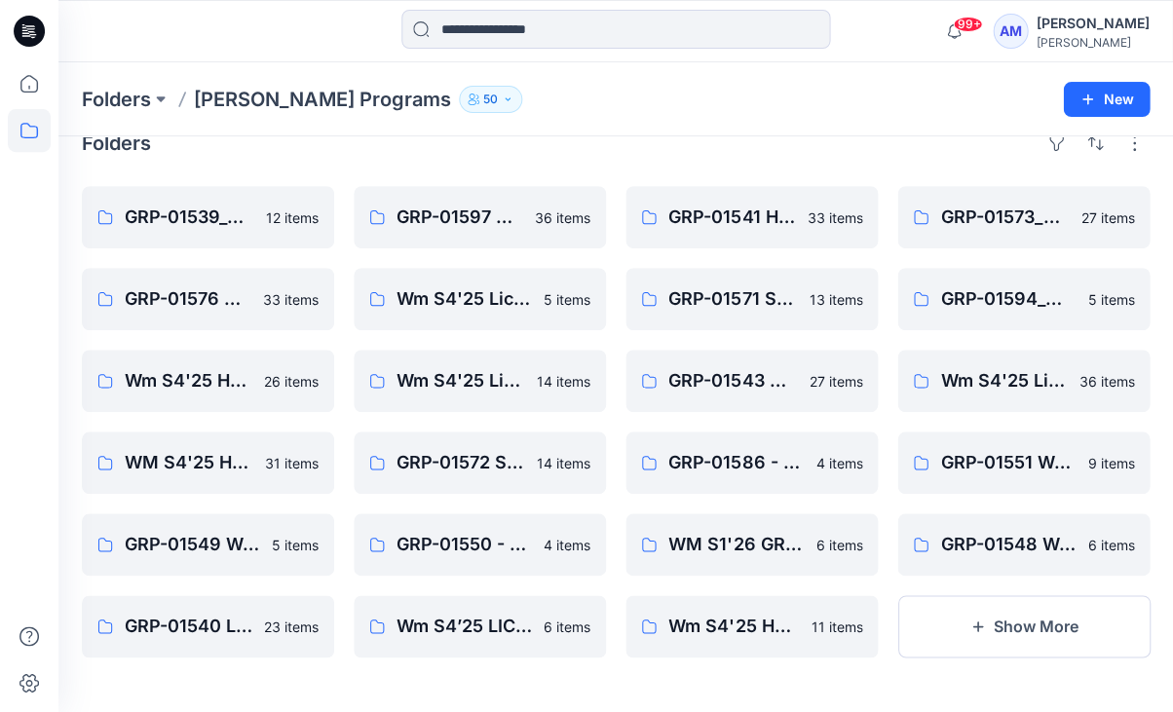
scroll to position [32, 0]
click at [942, 629] on button "Show More" at bounding box center [1023, 626] width 252 height 62
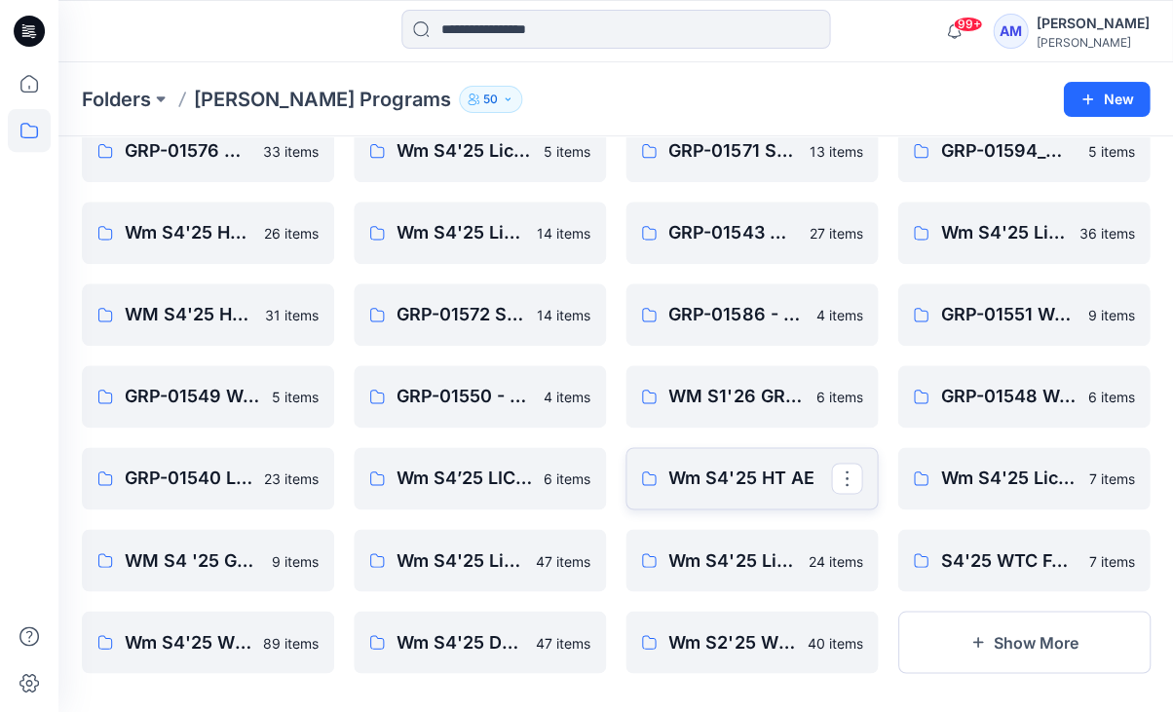
scroll to position [183, 0]
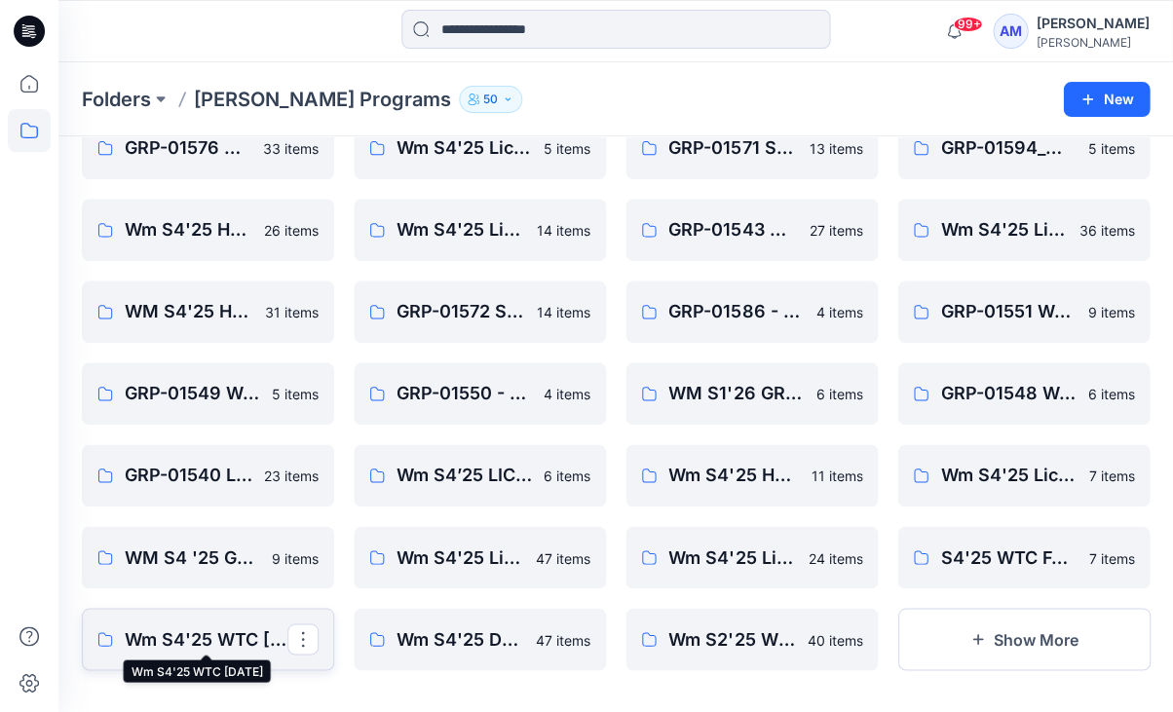
click at [147, 630] on p "Wm S4'25 WTC Halloween" at bounding box center [206, 639] width 163 height 27
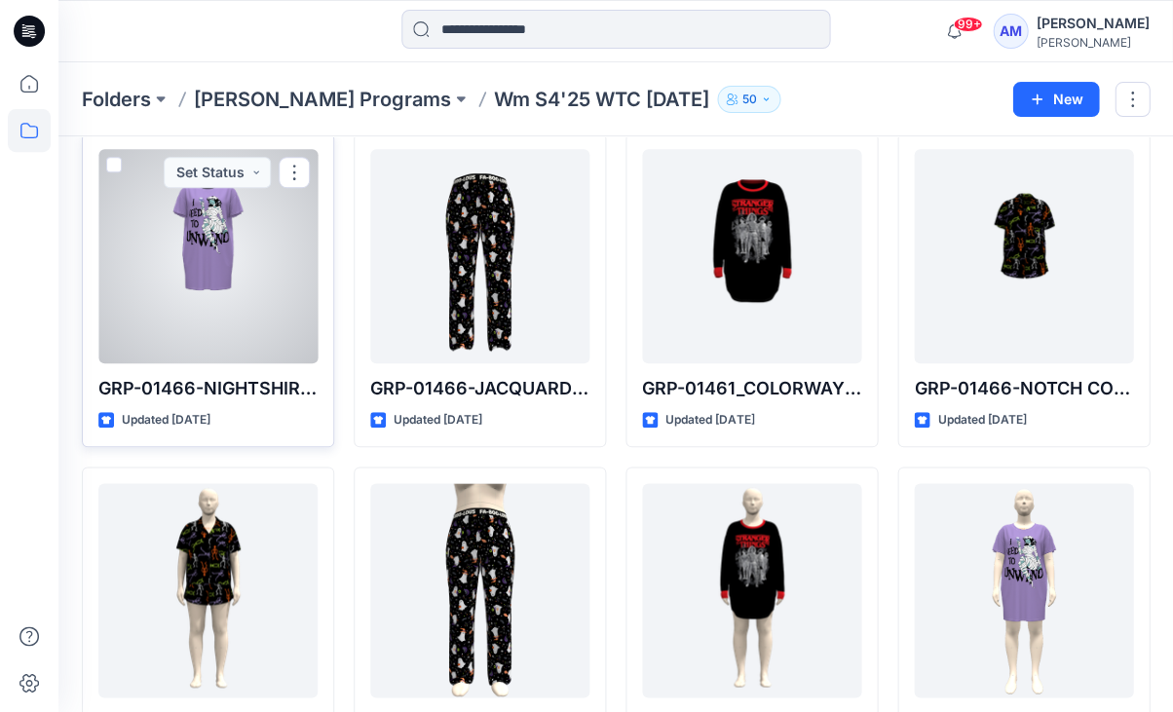
scroll to position [109, 0]
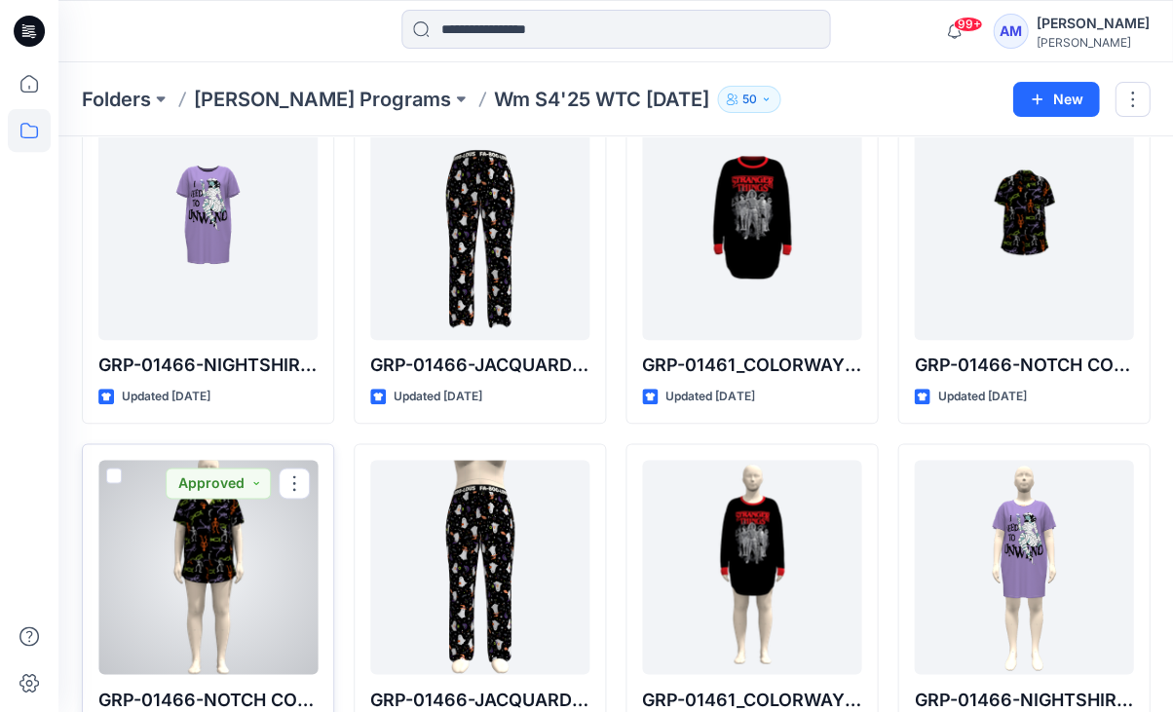
click at [259, 611] on div at bounding box center [207, 567] width 219 height 214
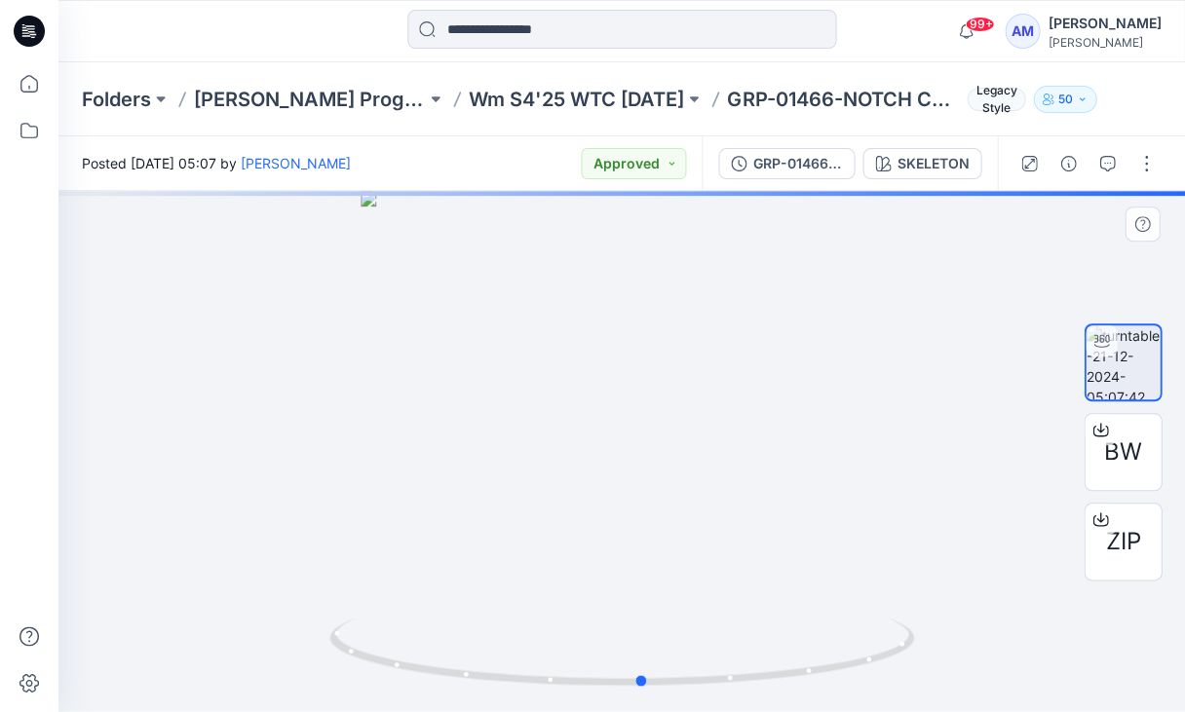
drag, startPoint x: 719, startPoint y: 672, endPoint x: 740, endPoint y: 700, distance: 34.1
click at [740, 700] on div at bounding box center [621, 451] width 1126 height 521
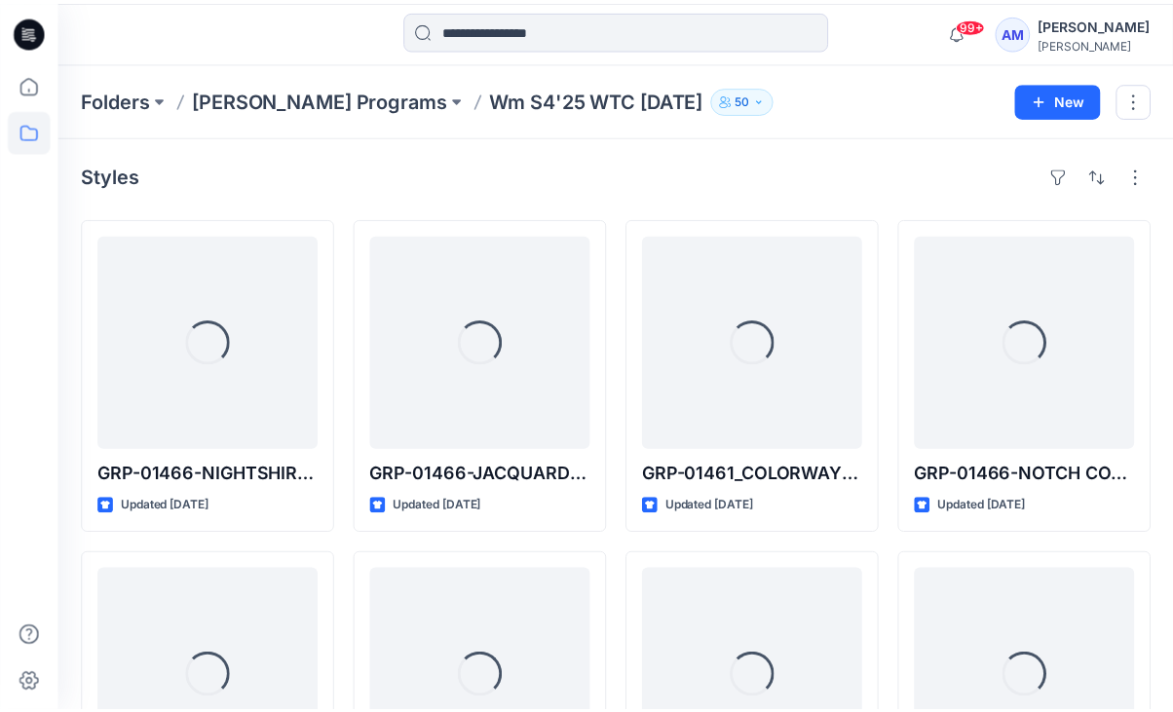
scroll to position [109, 0]
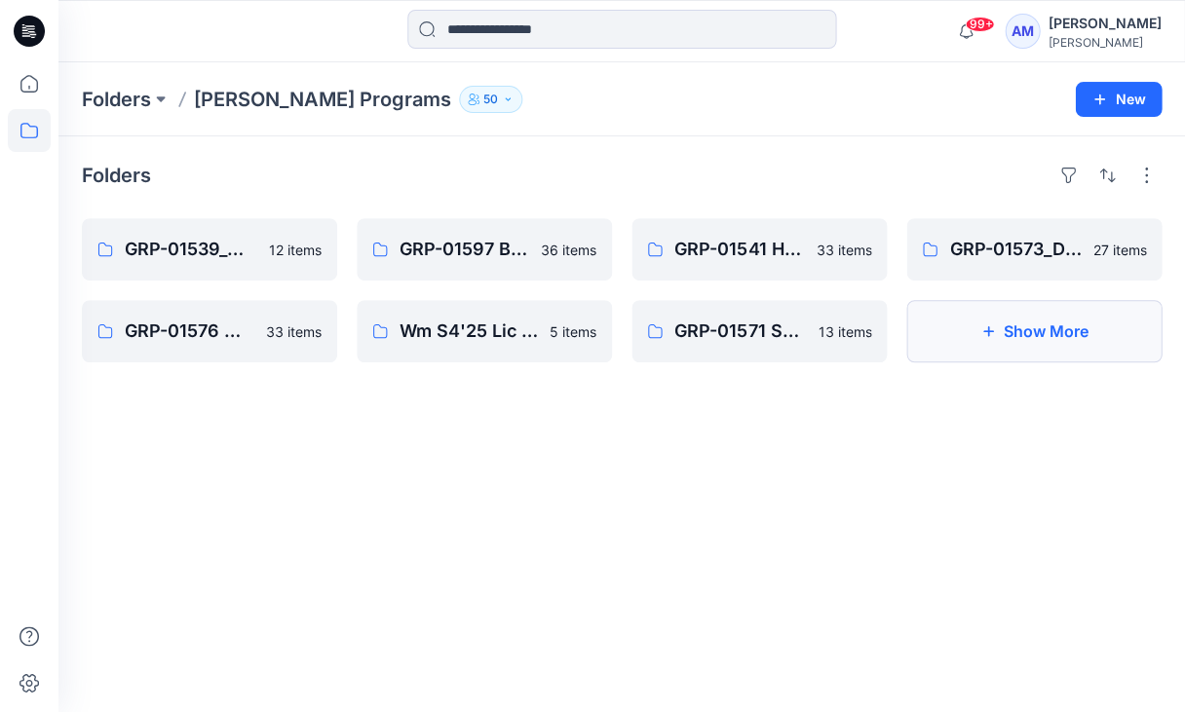
click at [965, 320] on button "Show More" at bounding box center [1033, 331] width 255 height 62
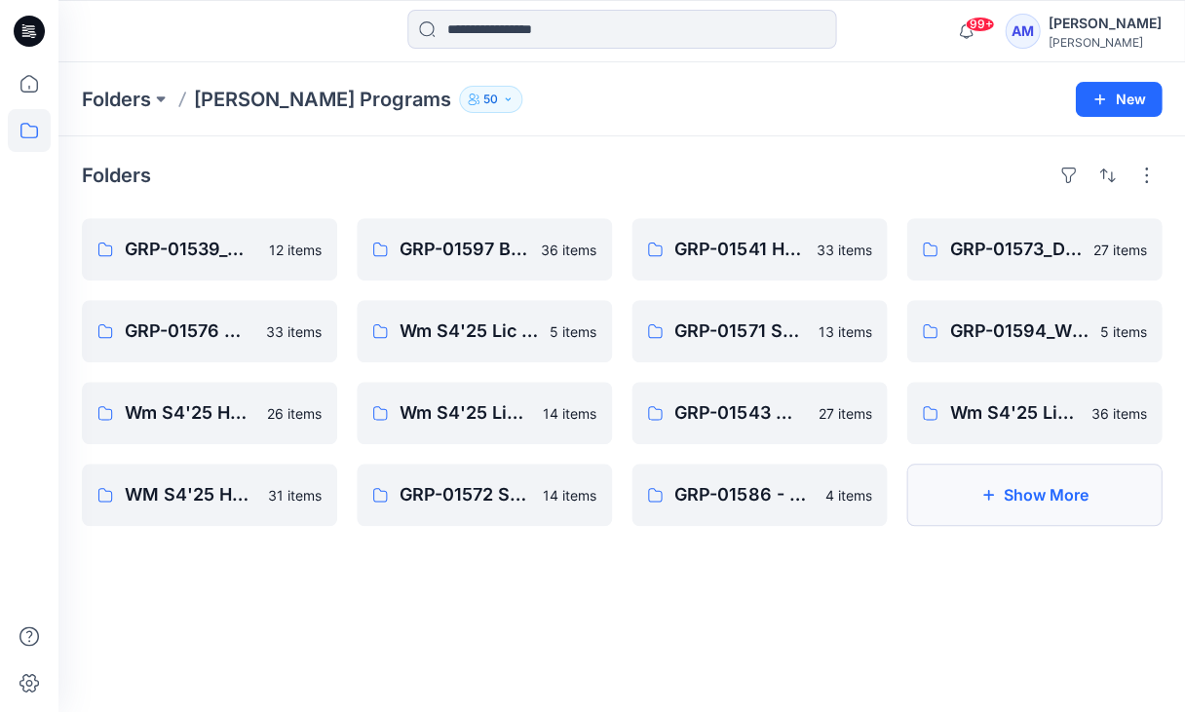
click at [1005, 518] on button "Show More" at bounding box center [1033, 495] width 255 height 62
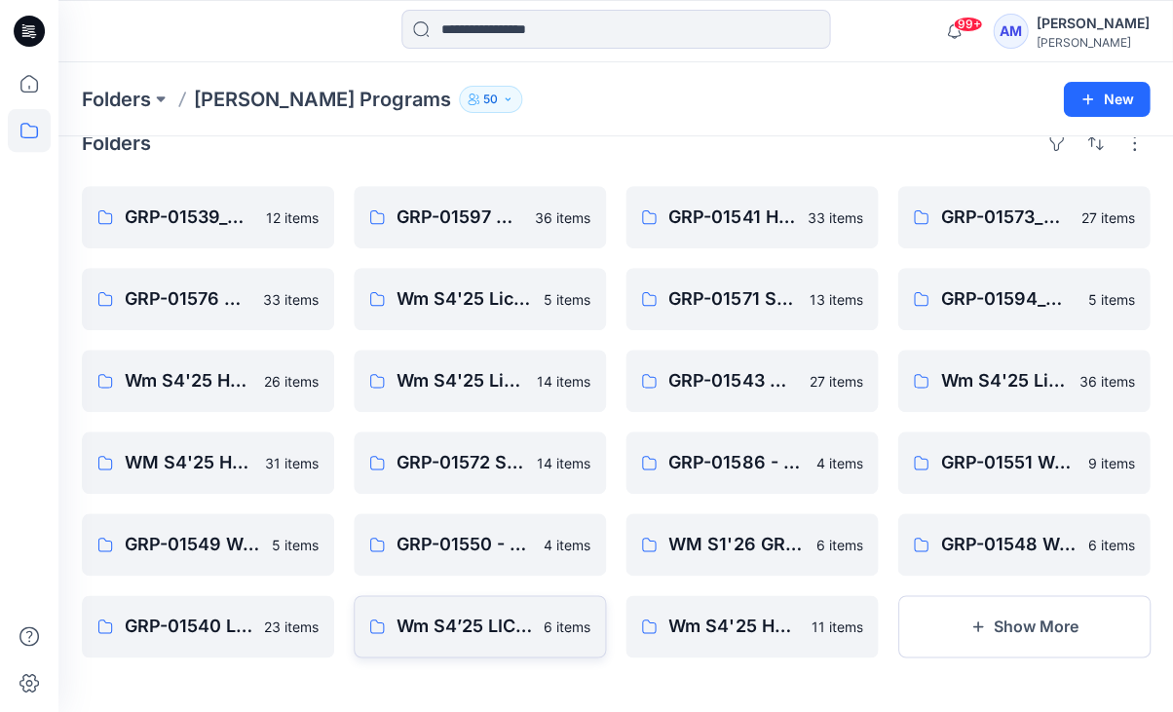
scroll to position [32, 0]
click at [1015, 619] on button "Show More" at bounding box center [1023, 626] width 252 height 62
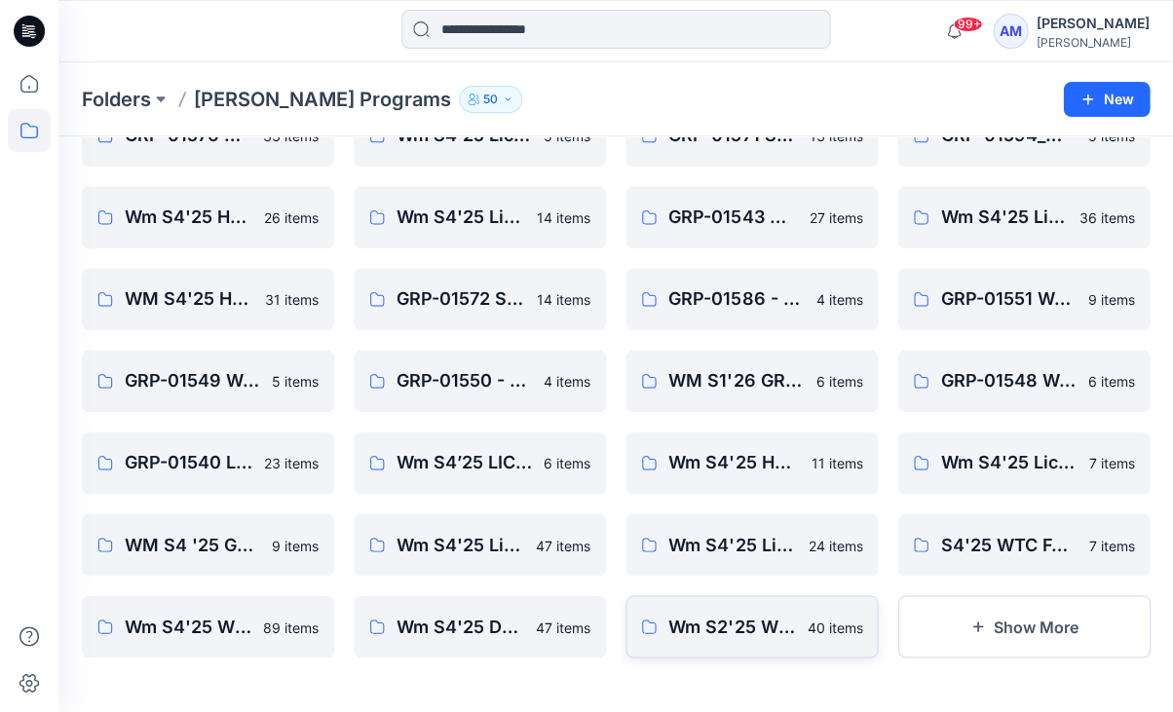
scroll to position [196, 0]
click at [949, 636] on button "Show More" at bounding box center [1023, 626] width 252 height 62
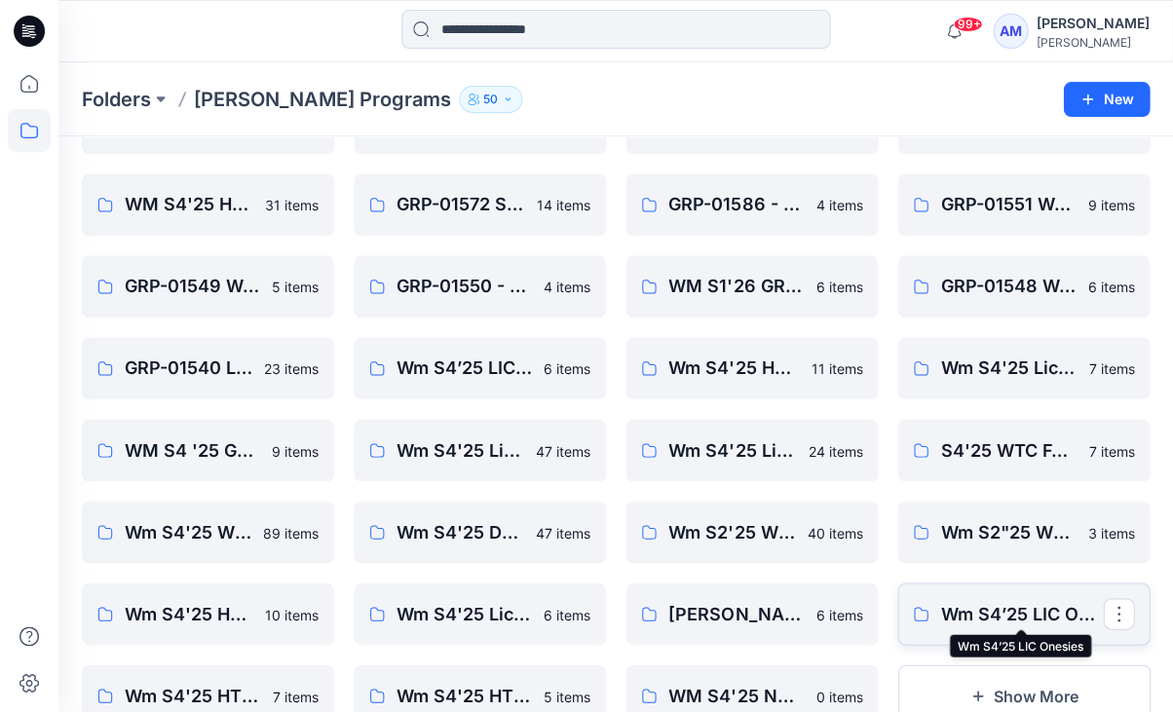
scroll to position [293, 0]
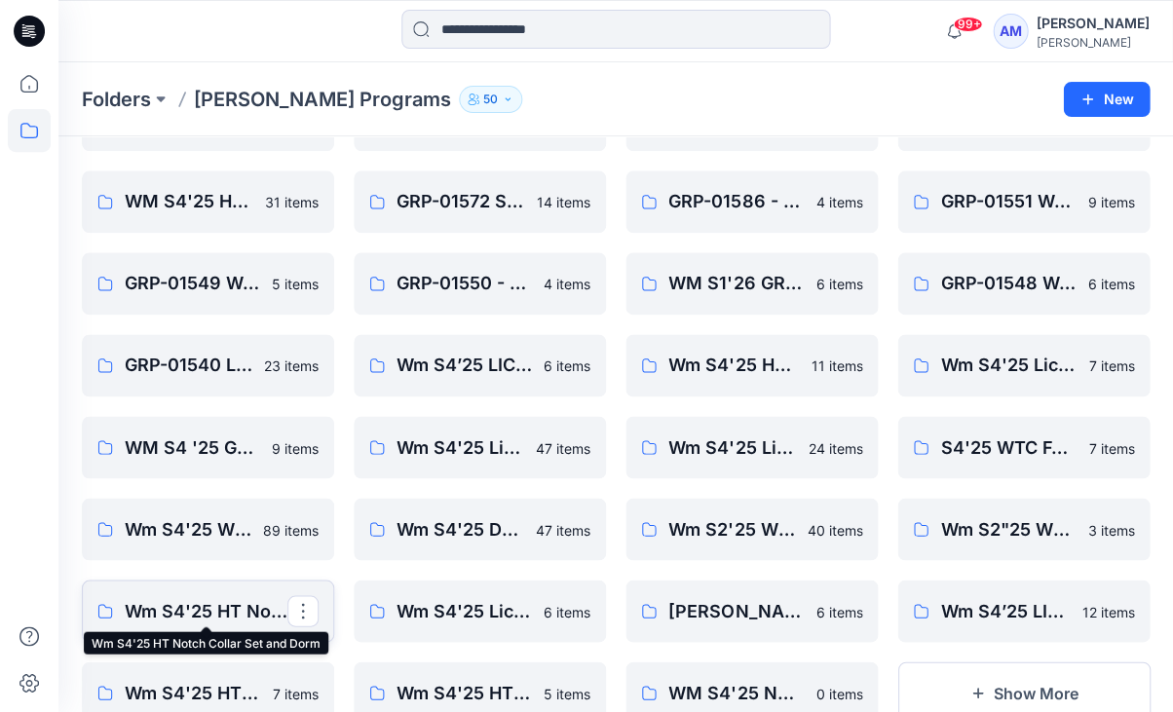
click at [207, 597] on p "Wm S4'25 HT Notch Collar Set and Dorm" at bounding box center [206, 610] width 163 height 27
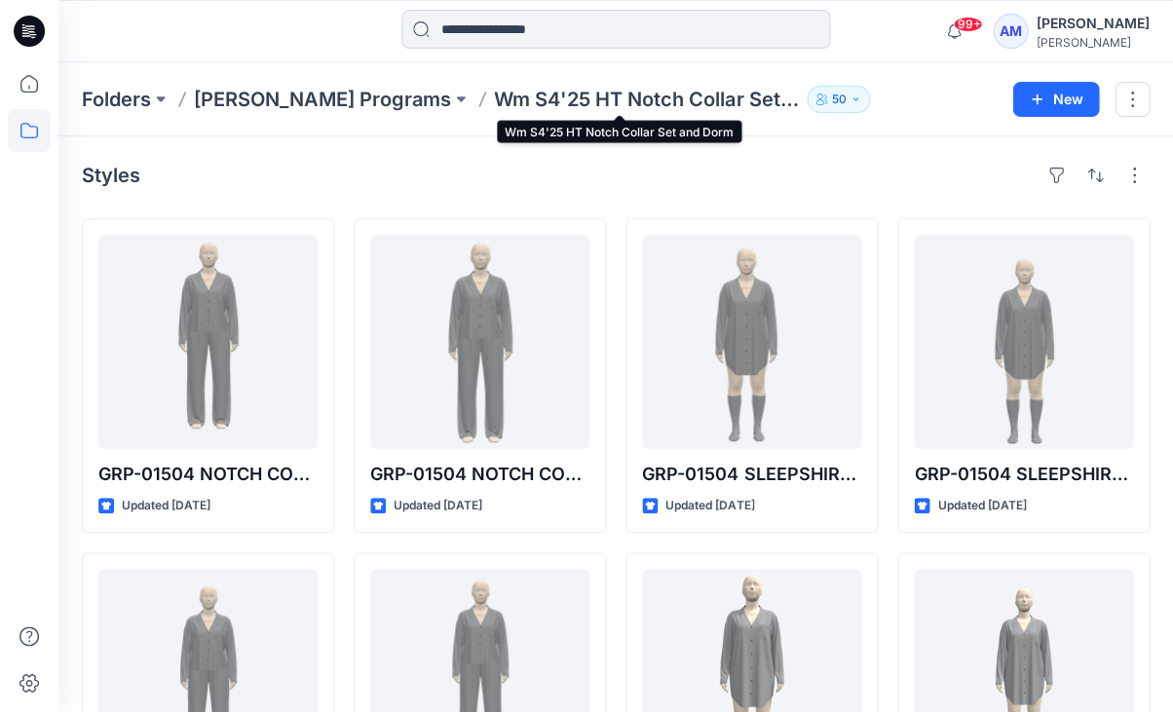
click at [688, 95] on p "Wm S4'25 HT Notch Collar Set and Dorm" at bounding box center [646, 99] width 305 height 27
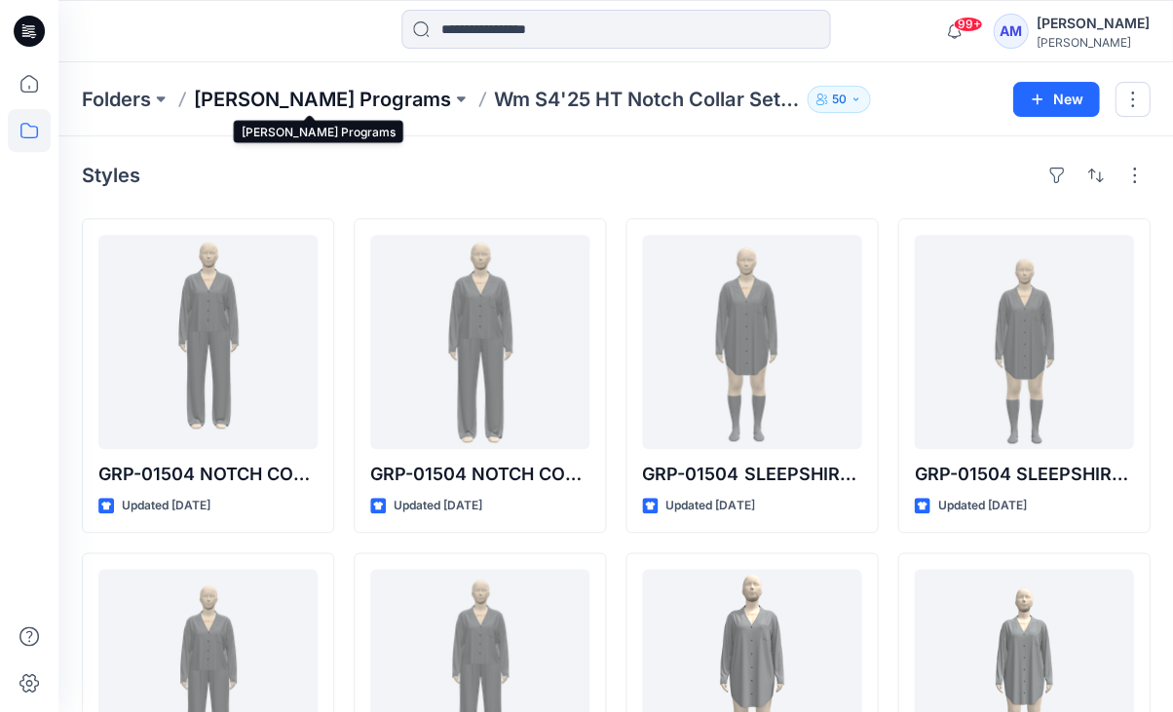
click at [345, 106] on p "Richard Leeds Programs" at bounding box center [322, 99] width 257 height 27
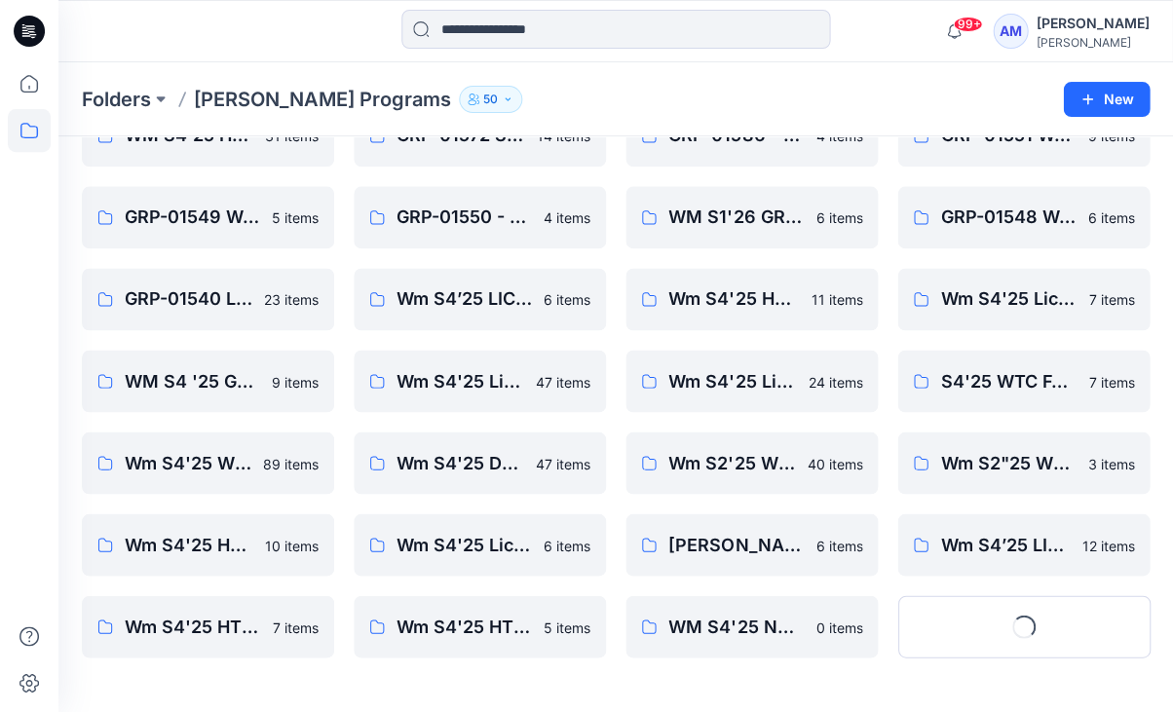
scroll to position [360, 0]
click at [987, 616] on button "Show More" at bounding box center [1023, 626] width 252 height 62
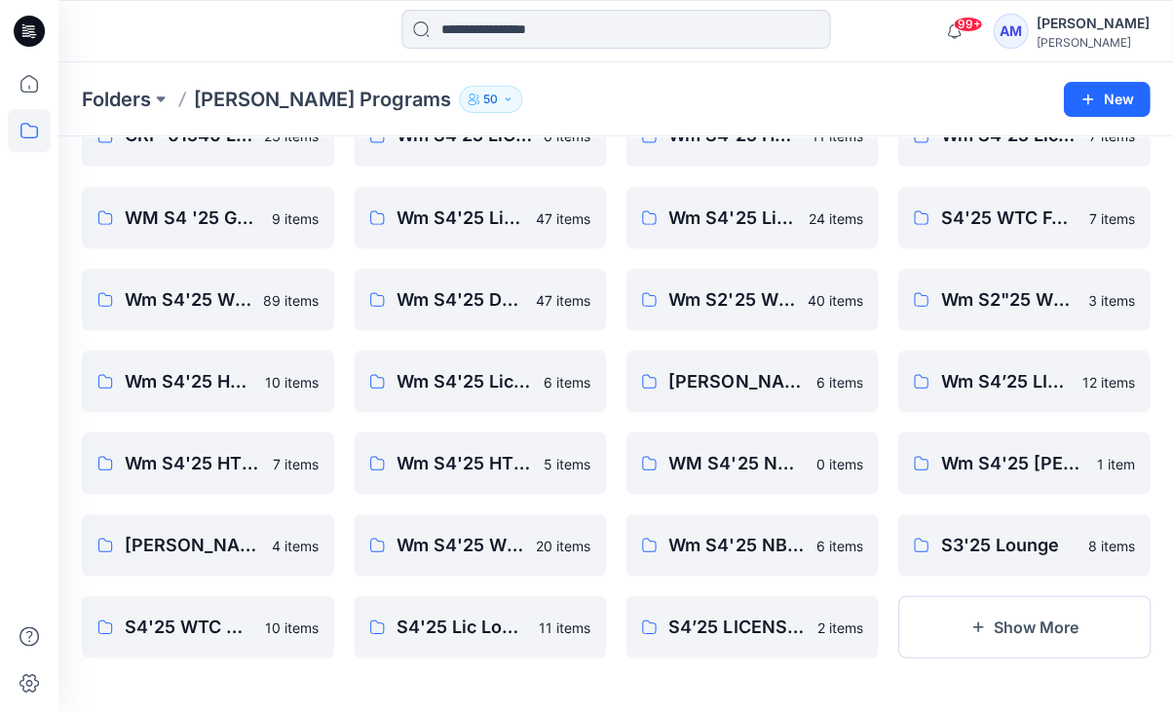
scroll to position [523, 0]
click at [983, 637] on button "Show More" at bounding box center [1023, 626] width 252 height 62
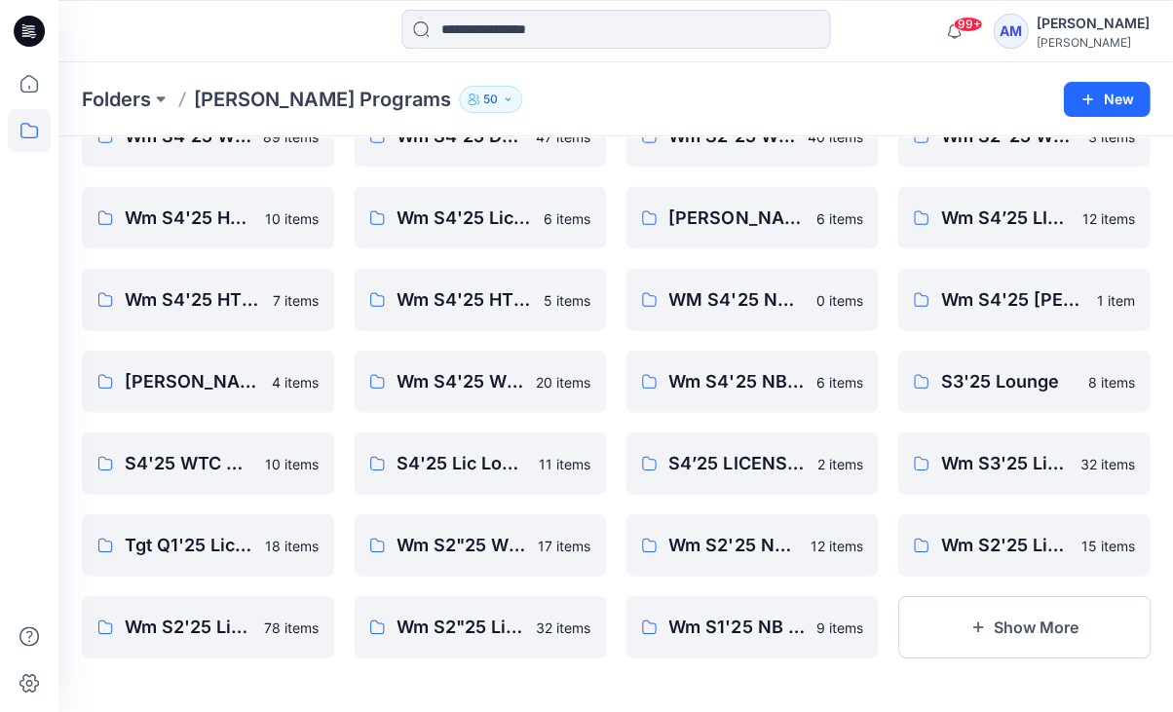
scroll to position [687, 0]
click at [983, 637] on button "Show More" at bounding box center [1023, 626] width 252 height 62
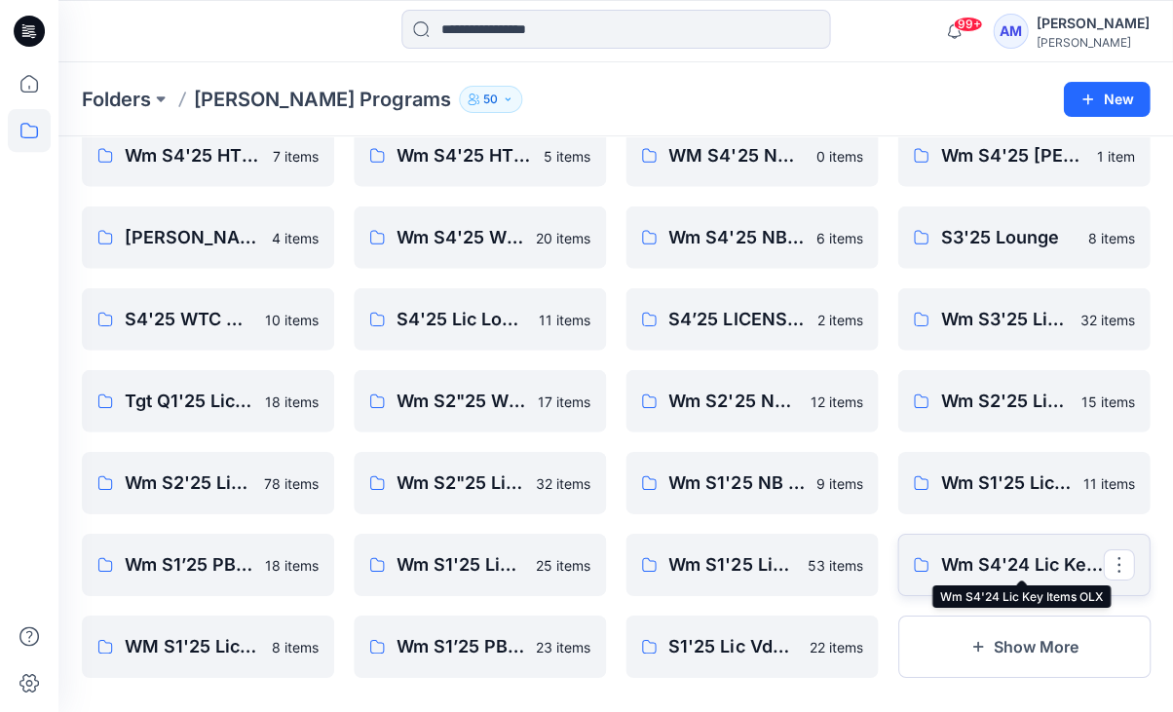
scroll to position [833, 0]
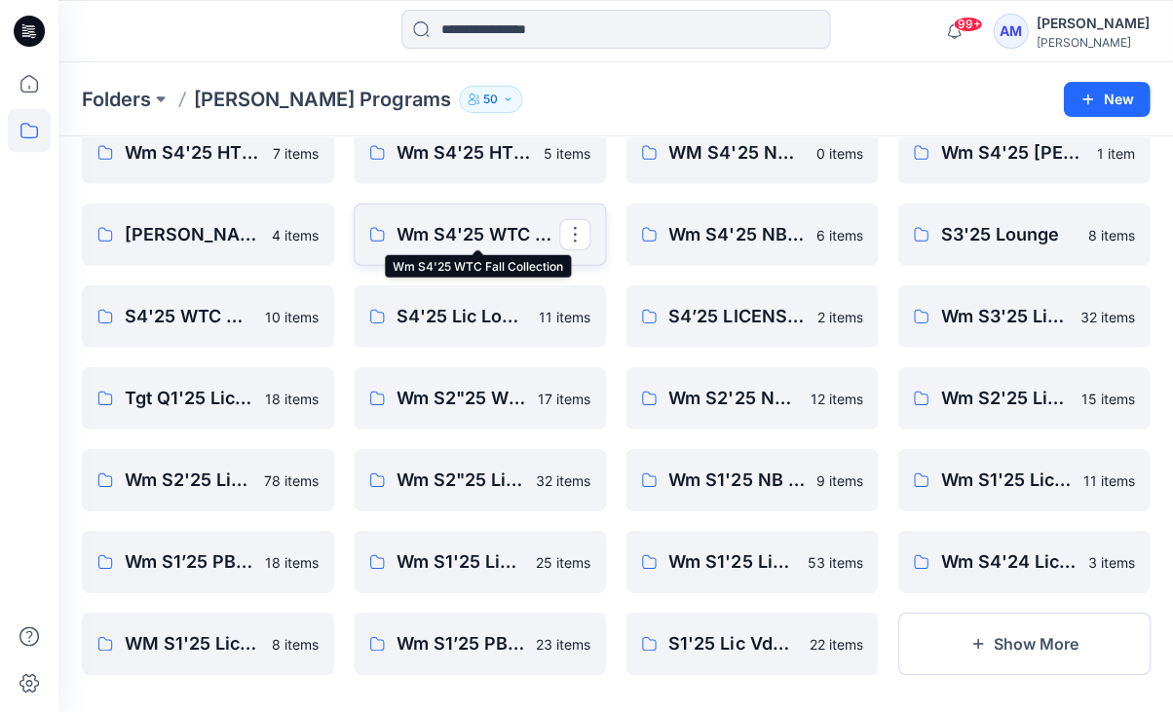
click at [423, 237] on p "Wm S4'25 WTC Fall Collection" at bounding box center [478, 234] width 163 height 27
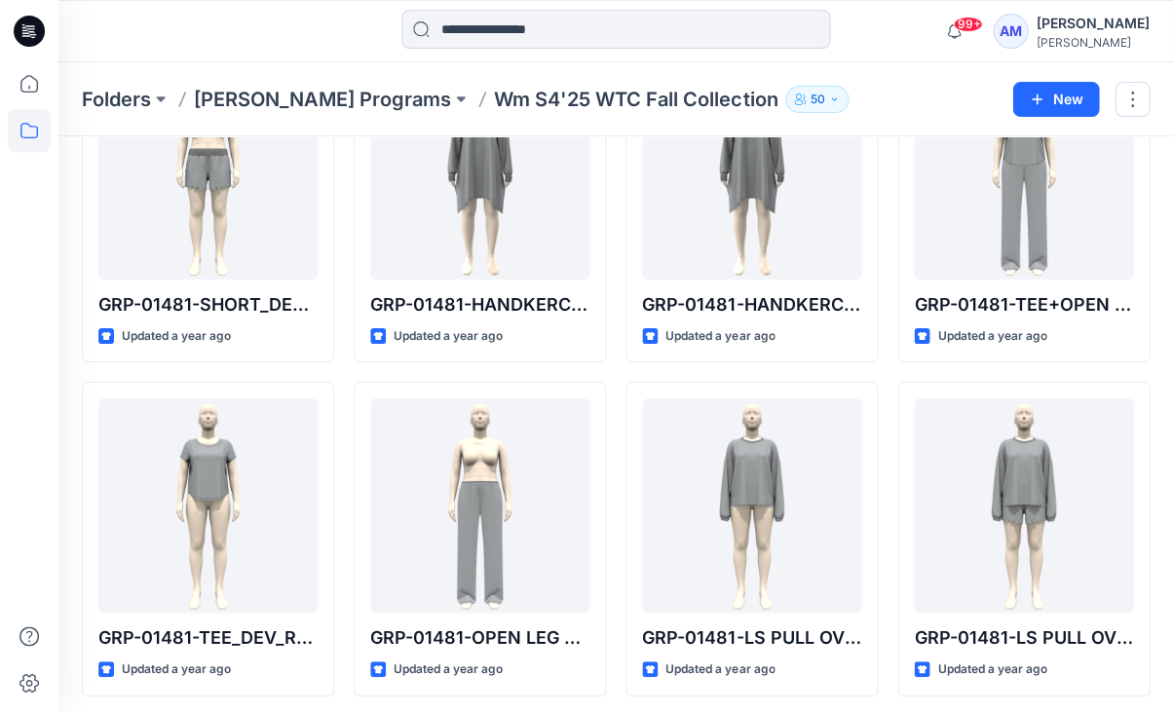
scroll to position [1170, 0]
